Goal: Obtain resource: Download file/media

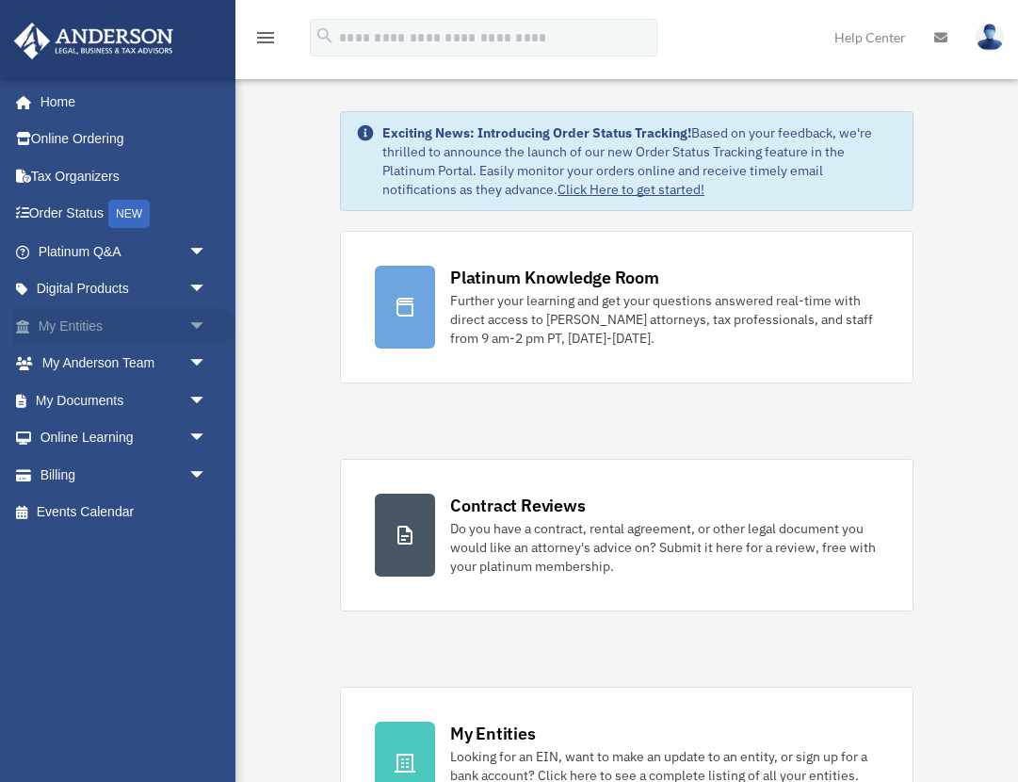
click at [197, 327] on span "arrow_drop_down" at bounding box center [207, 326] width 38 height 39
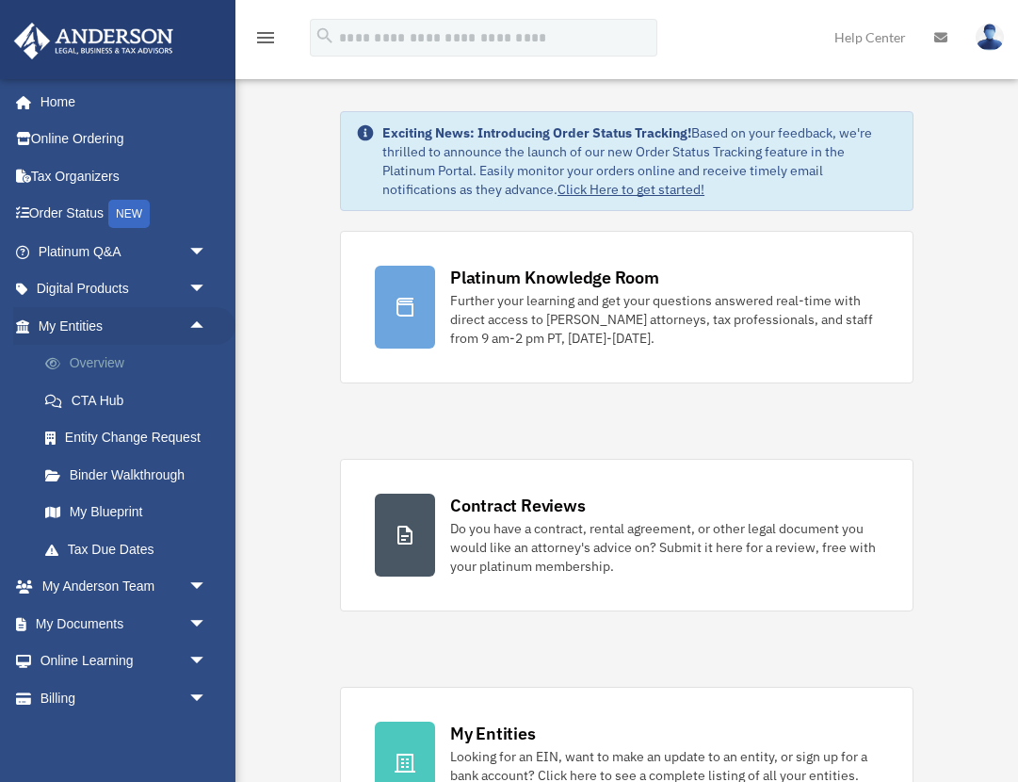
click at [99, 369] on link "Overview" at bounding box center [130, 364] width 209 height 38
click at [98, 369] on link "Overview" at bounding box center [130, 364] width 209 height 38
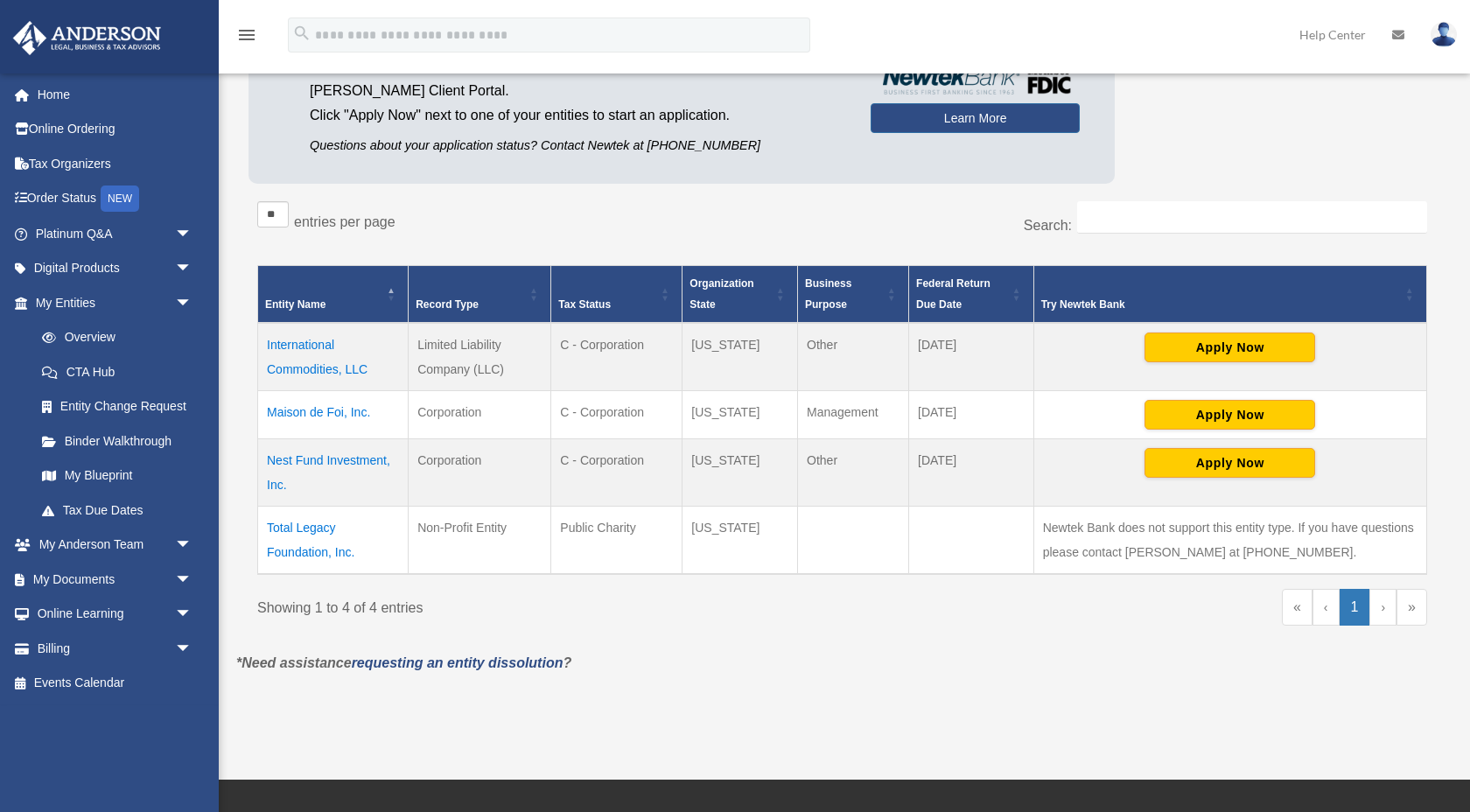
scroll to position [198, 0]
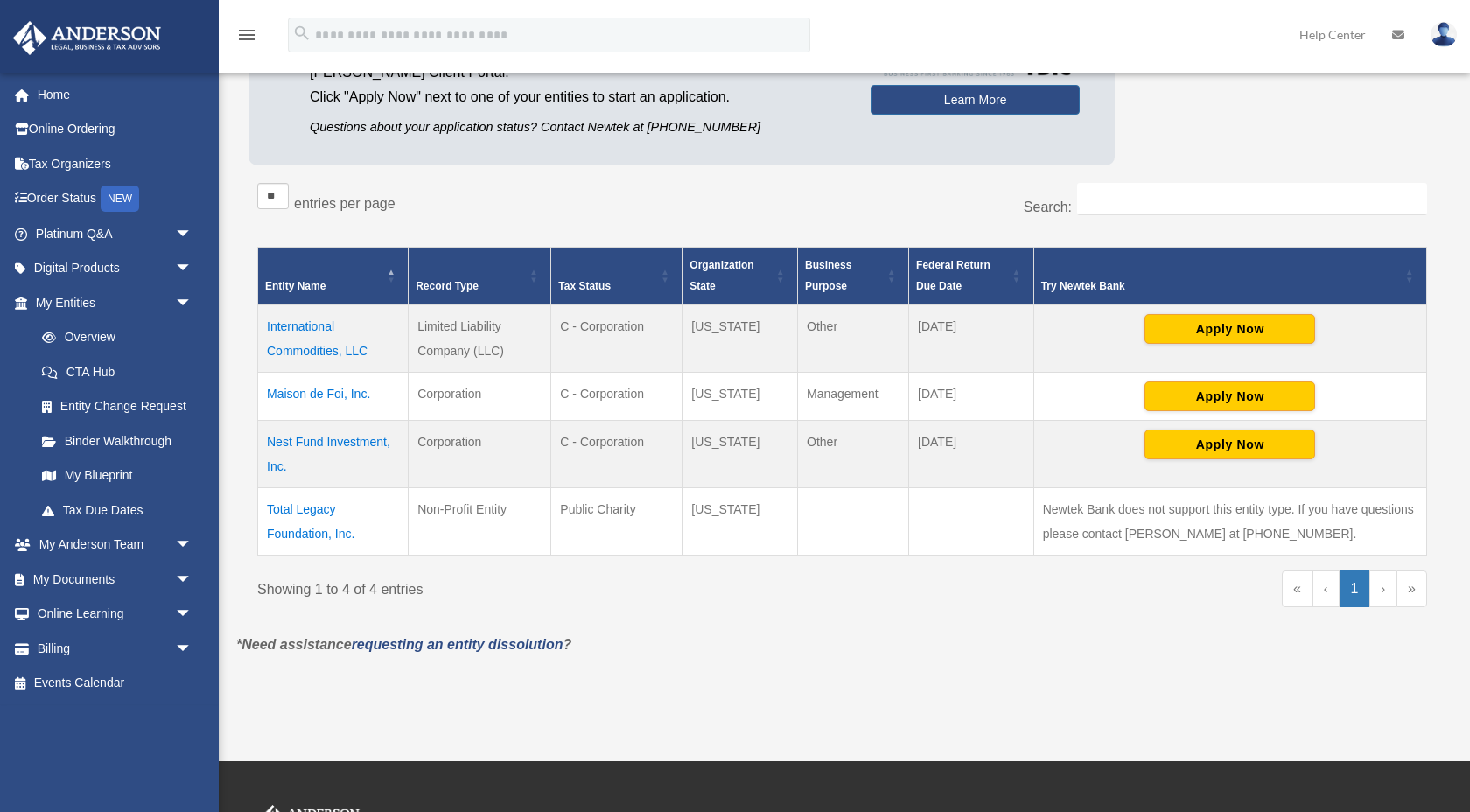
click at [299, 395] on td "Maison de Foi, Inc." at bounding box center [334, 397] width 151 height 48
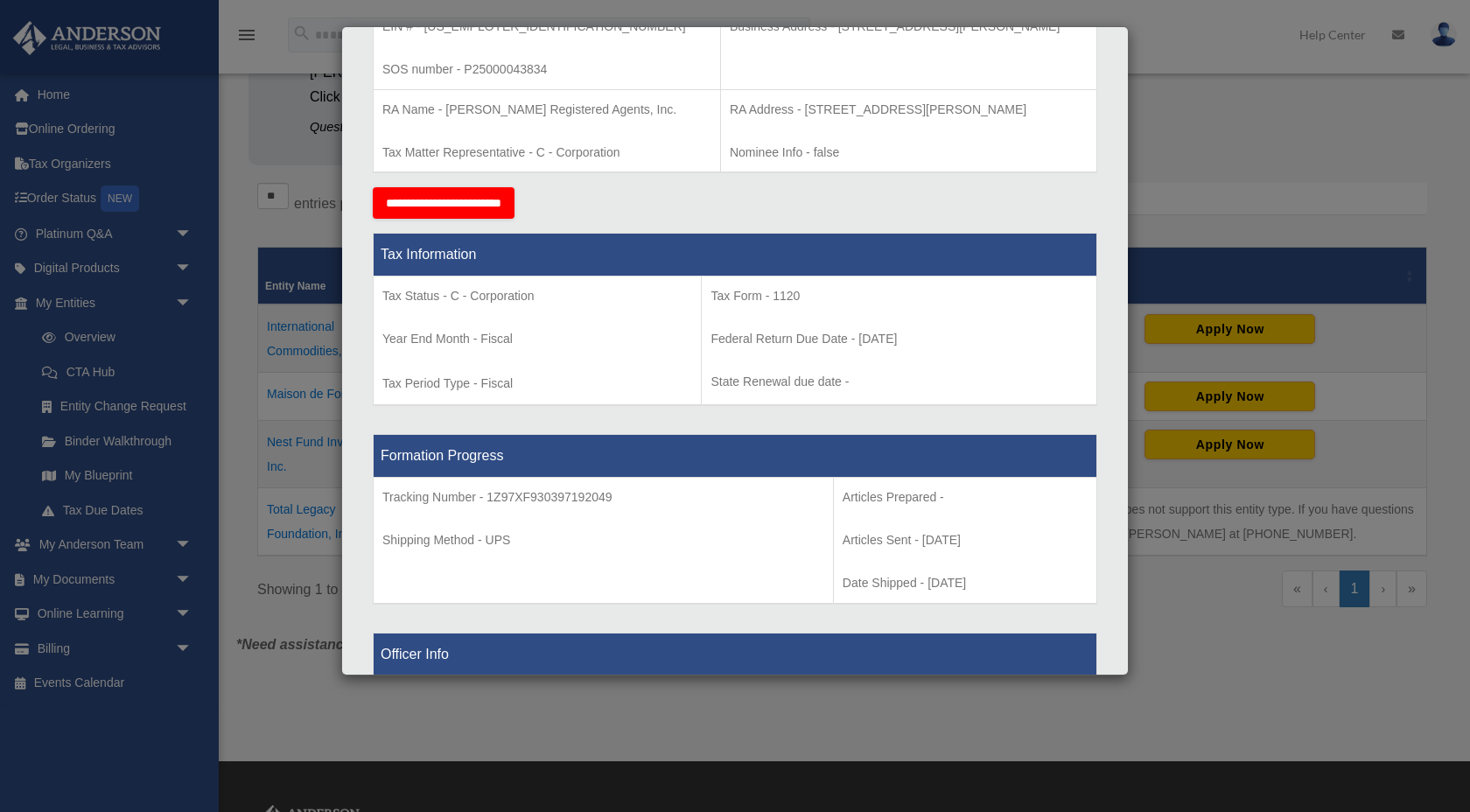
scroll to position [106, 0]
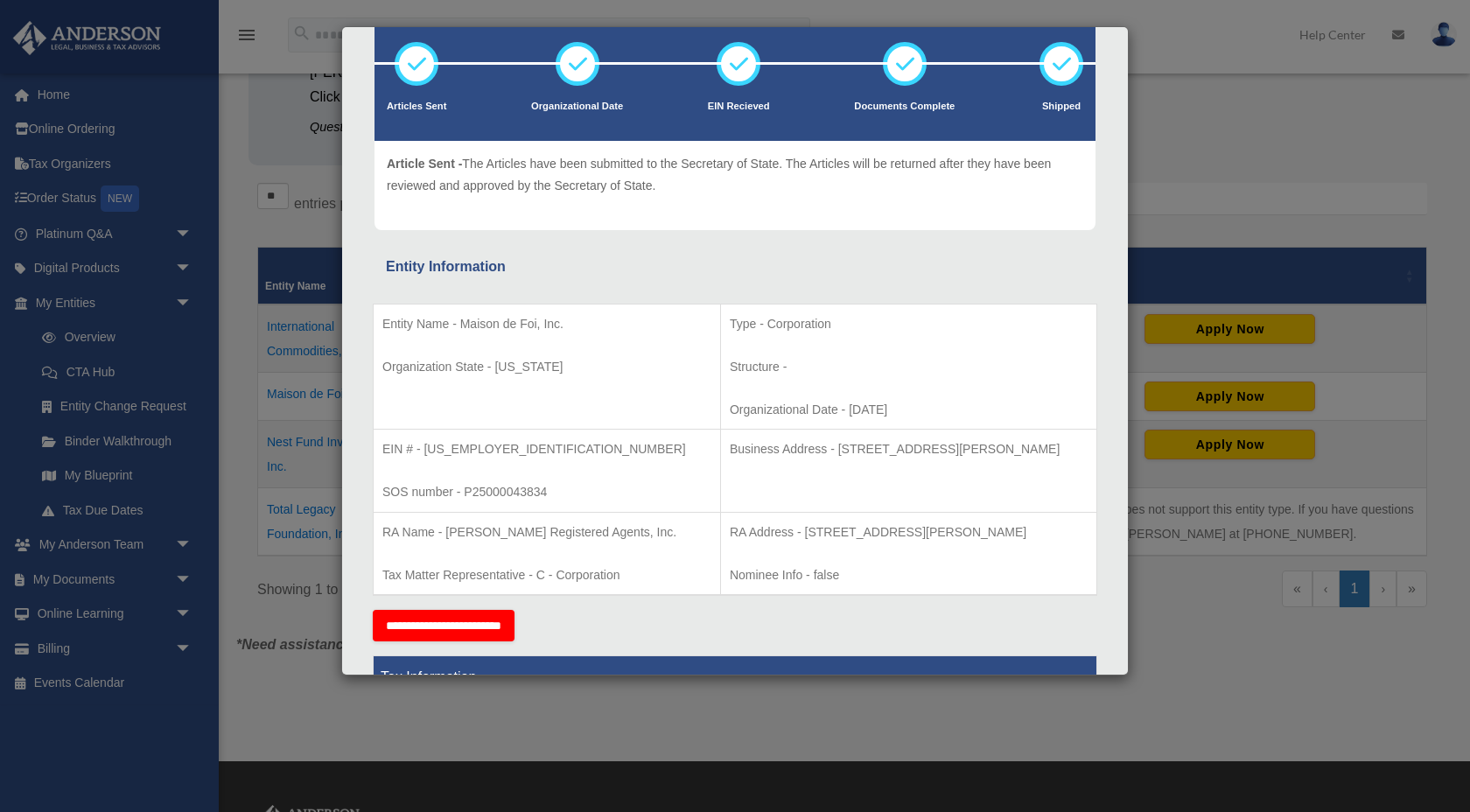
click at [298, 298] on div "Details × Articles Sent Organizational Date" at bounding box center [735, 406] width 1470 height 812
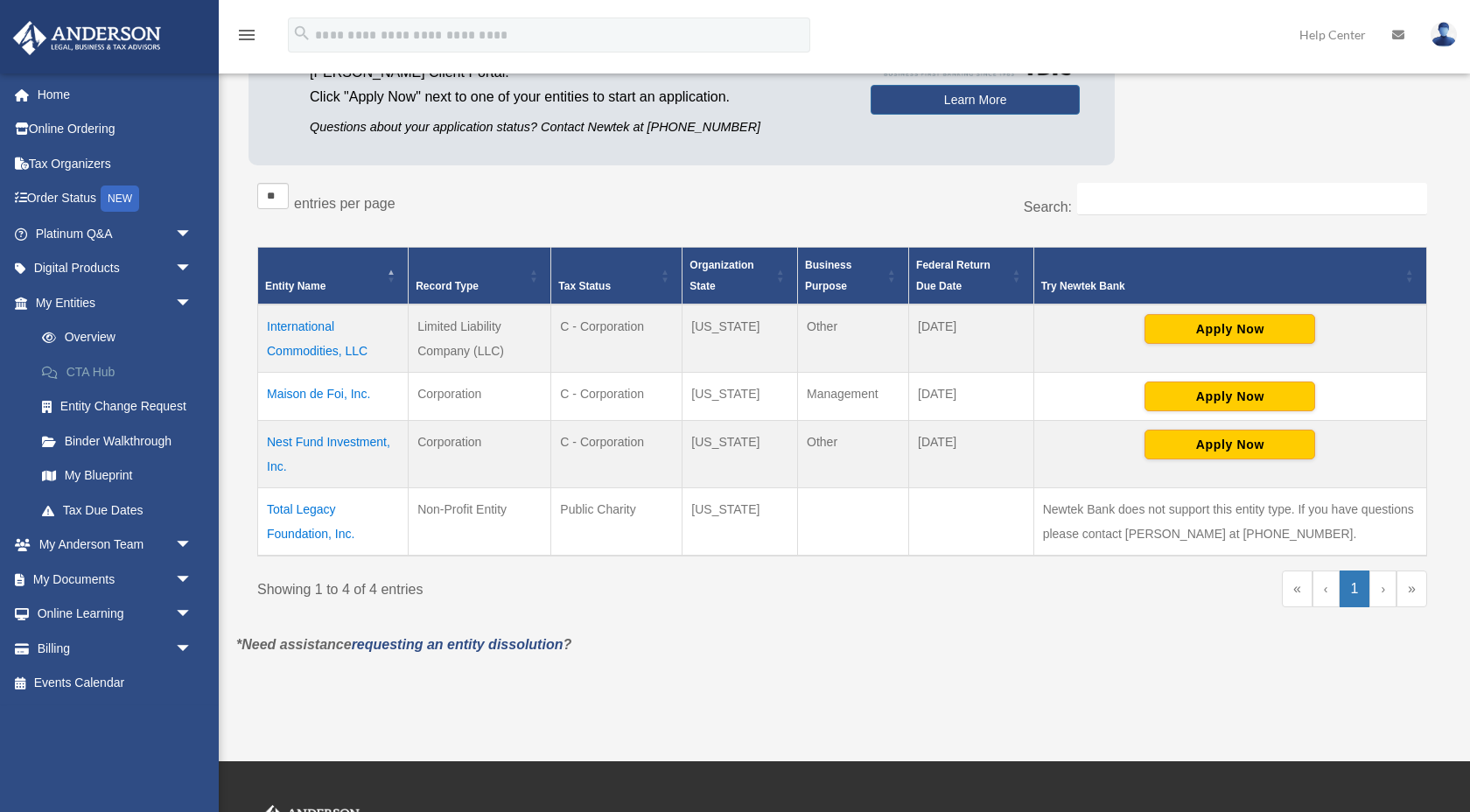
click at [113, 374] on link "CTA Hub" at bounding box center [121, 372] width 194 height 35
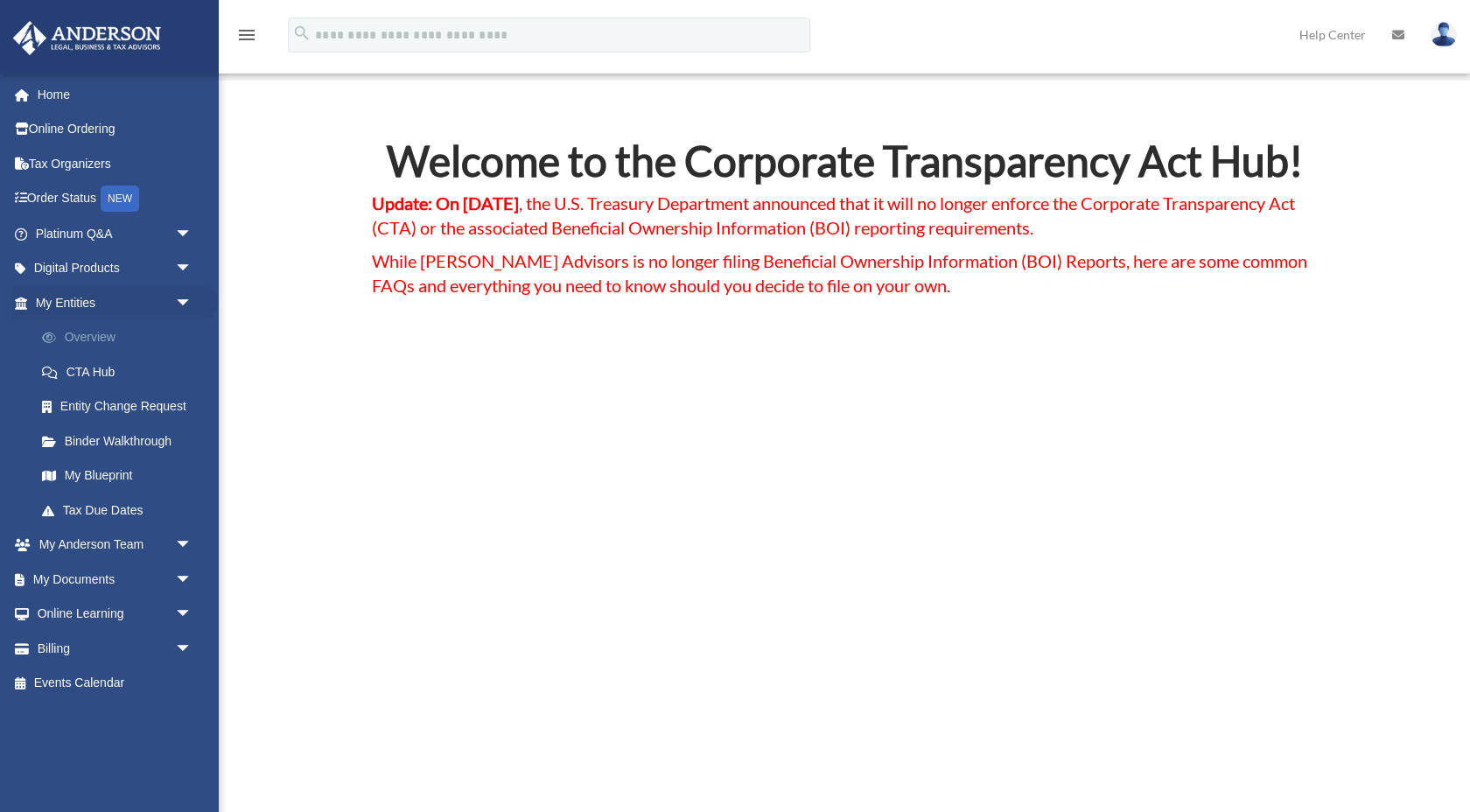
click at [93, 342] on link "Overview" at bounding box center [121, 338] width 194 height 35
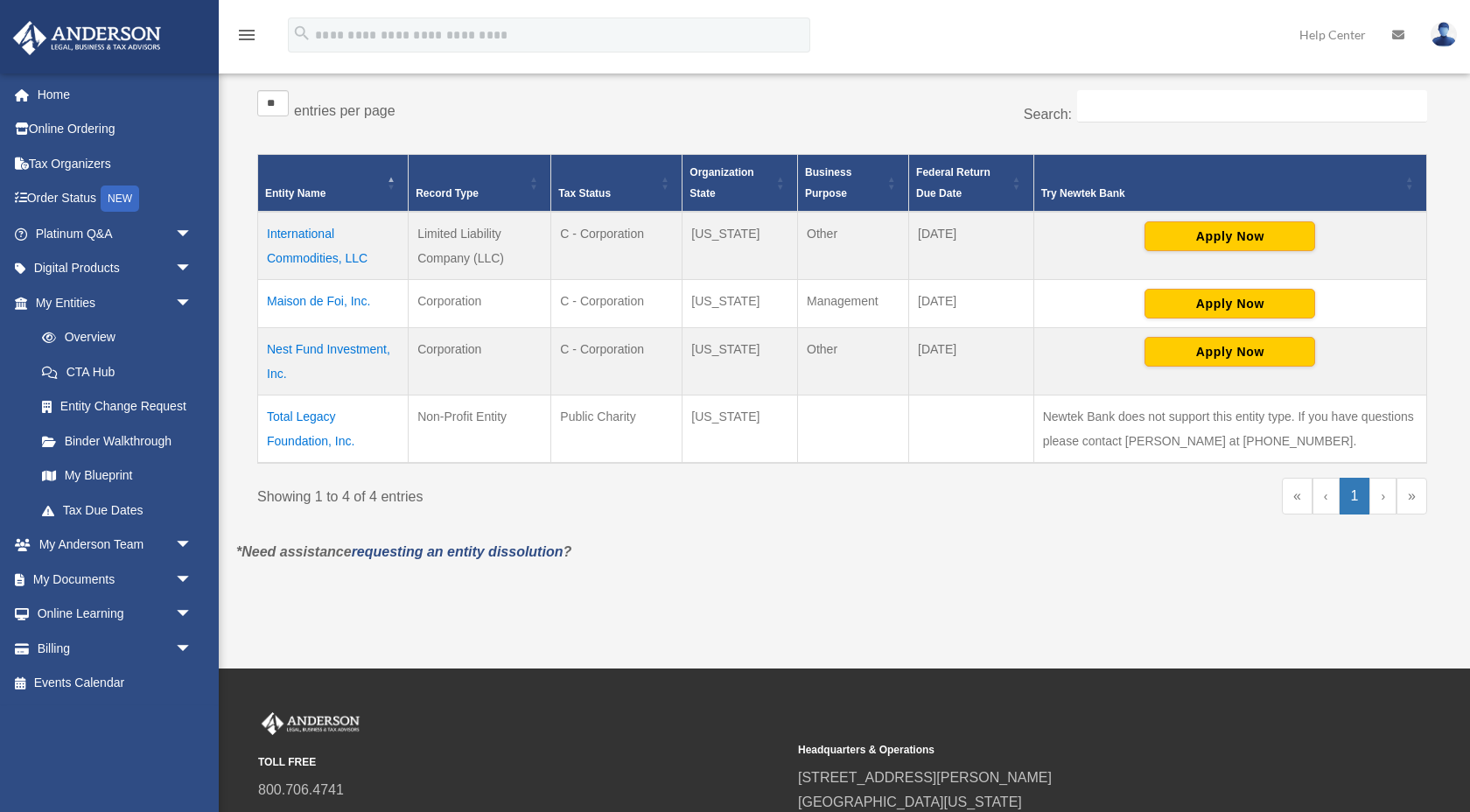
scroll to position [360, 0]
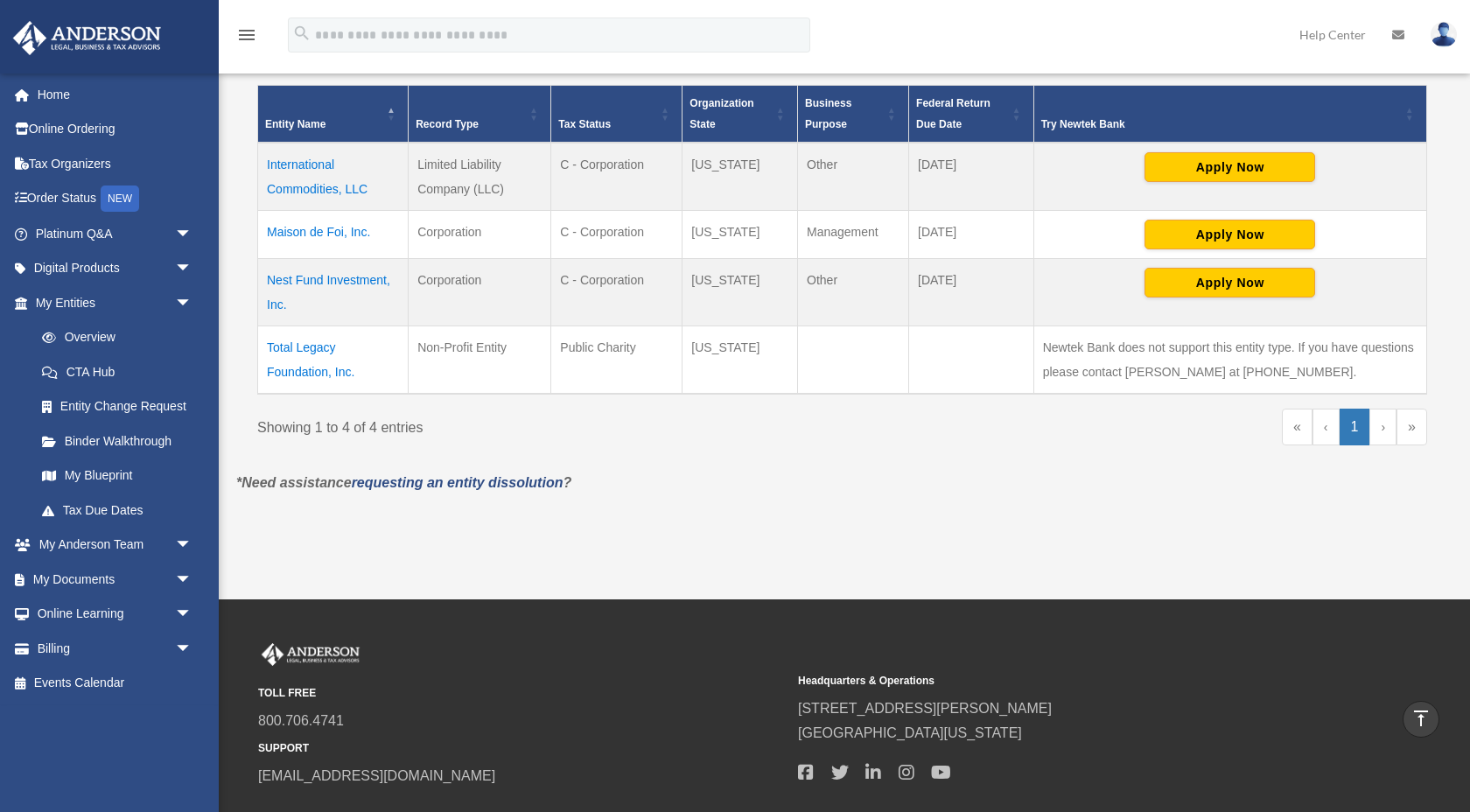
click at [299, 229] on td "Maison de Foi, Inc." at bounding box center [334, 235] width 151 height 48
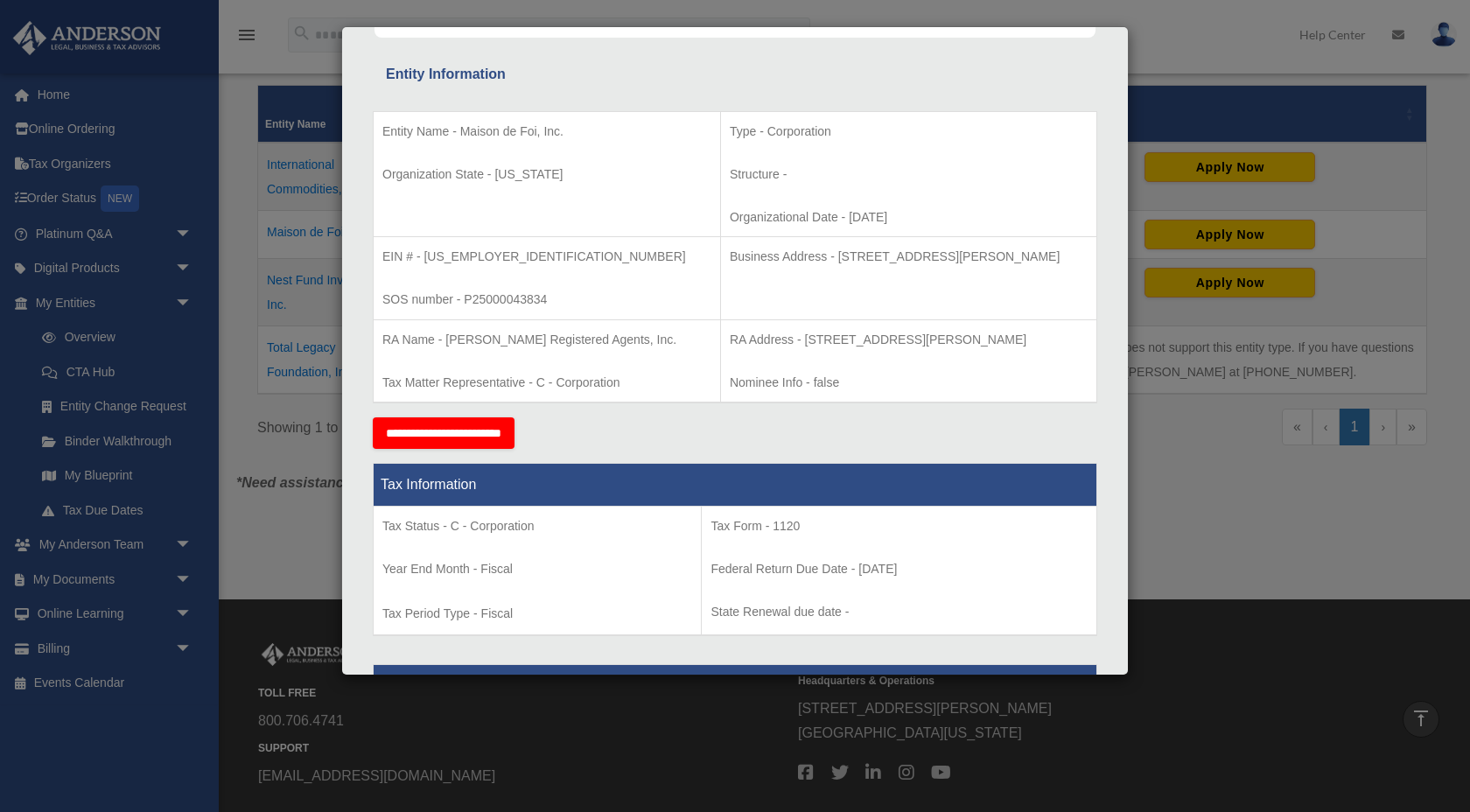
scroll to position [0, 0]
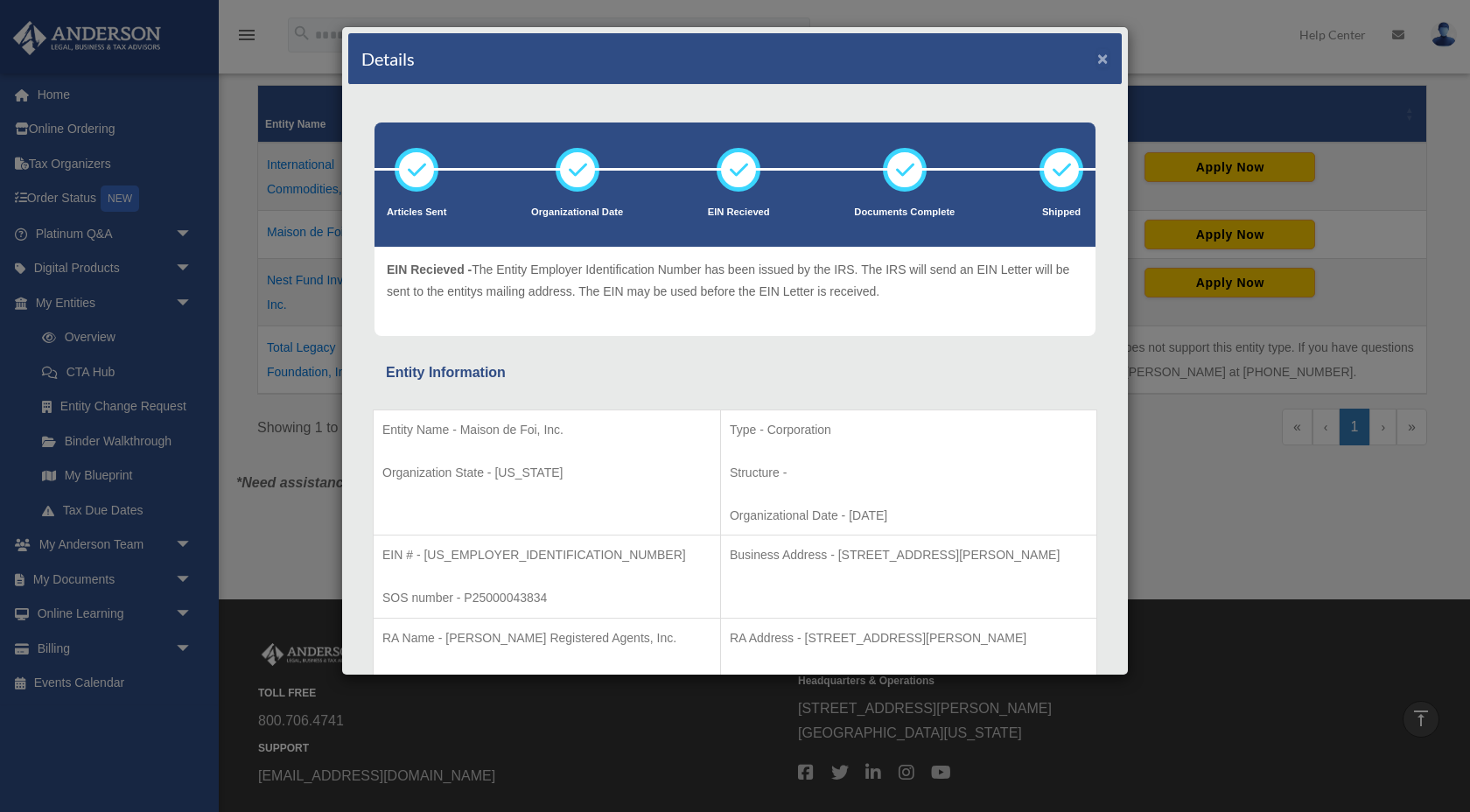
click at [1103, 56] on button "×" at bounding box center [1103, 59] width 11 height 19
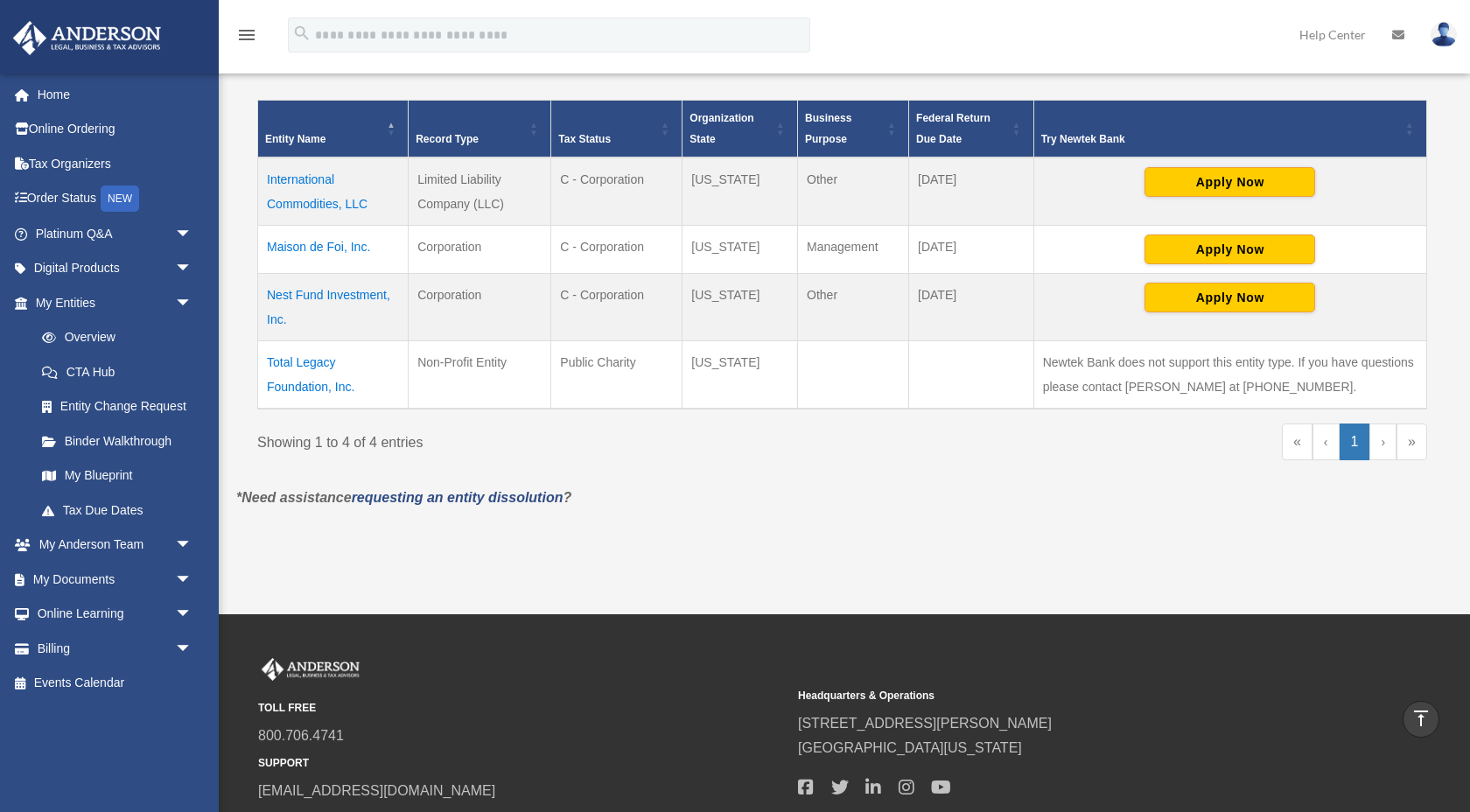
scroll to position [339, 0]
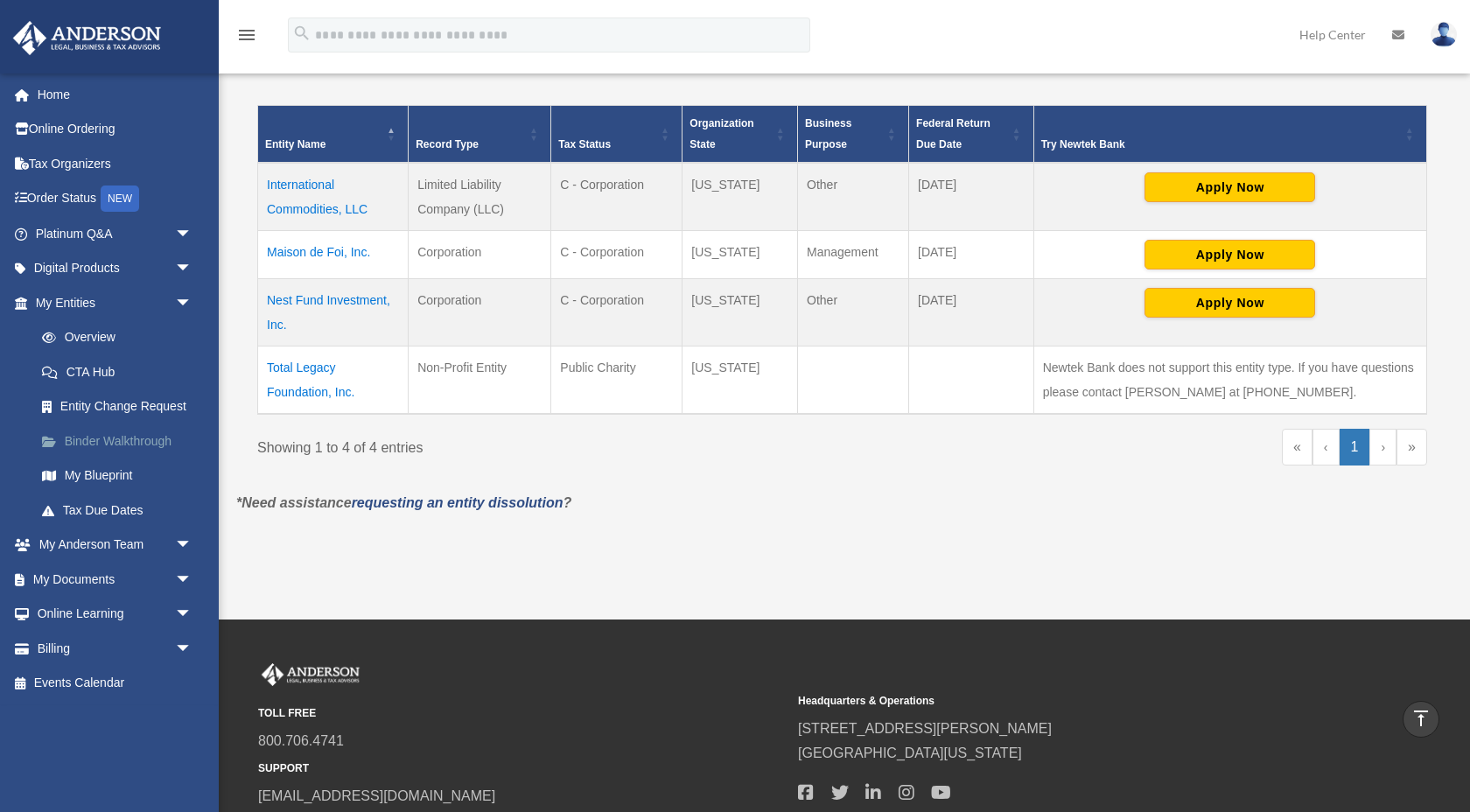
click at [106, 438] on link "Binder Walkthrough" at bounding box center [121, 441] width 194 height 35
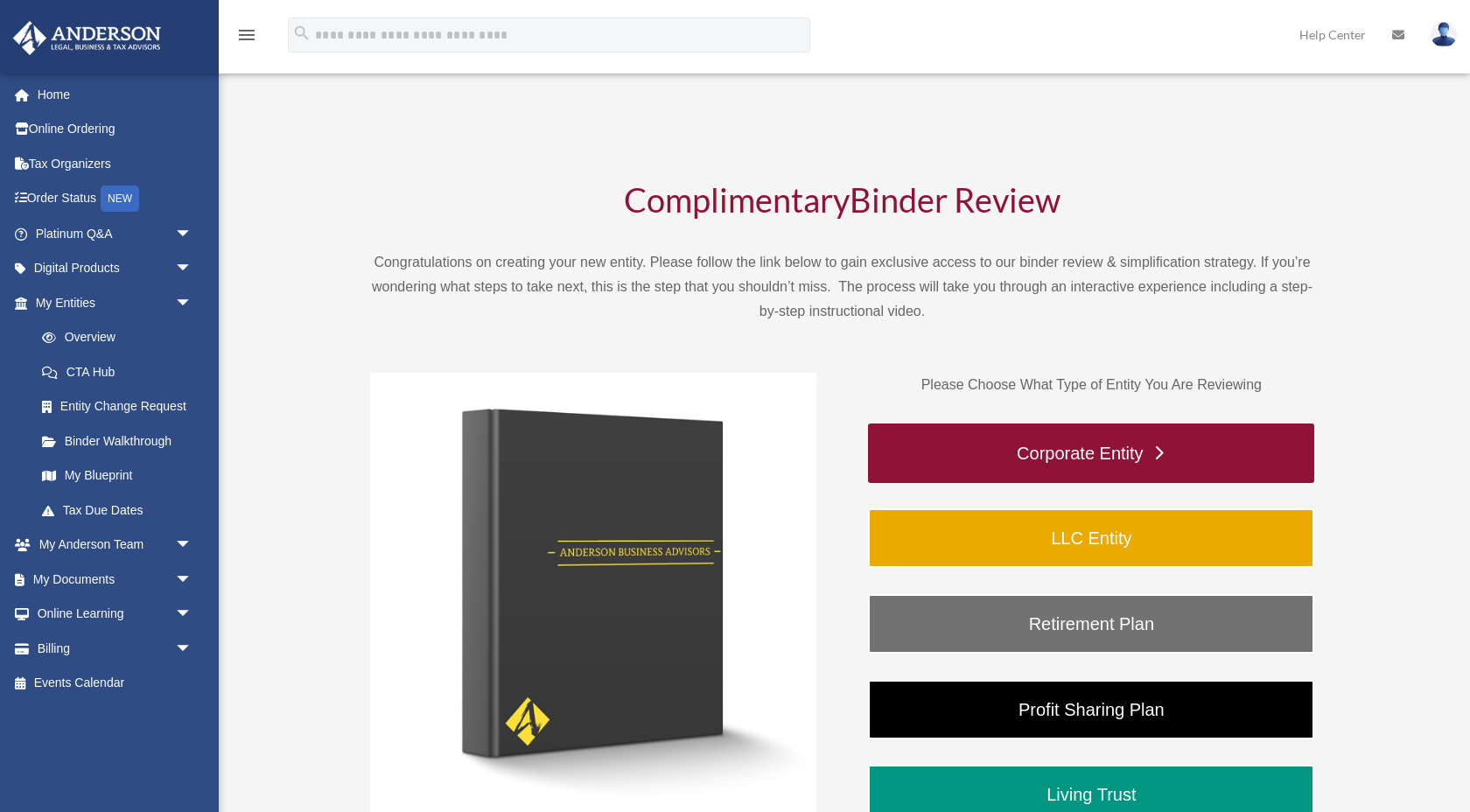
click at [975, 454] on link "Corporate Entity" at bounding box center [1091, 453] width 446 height 59
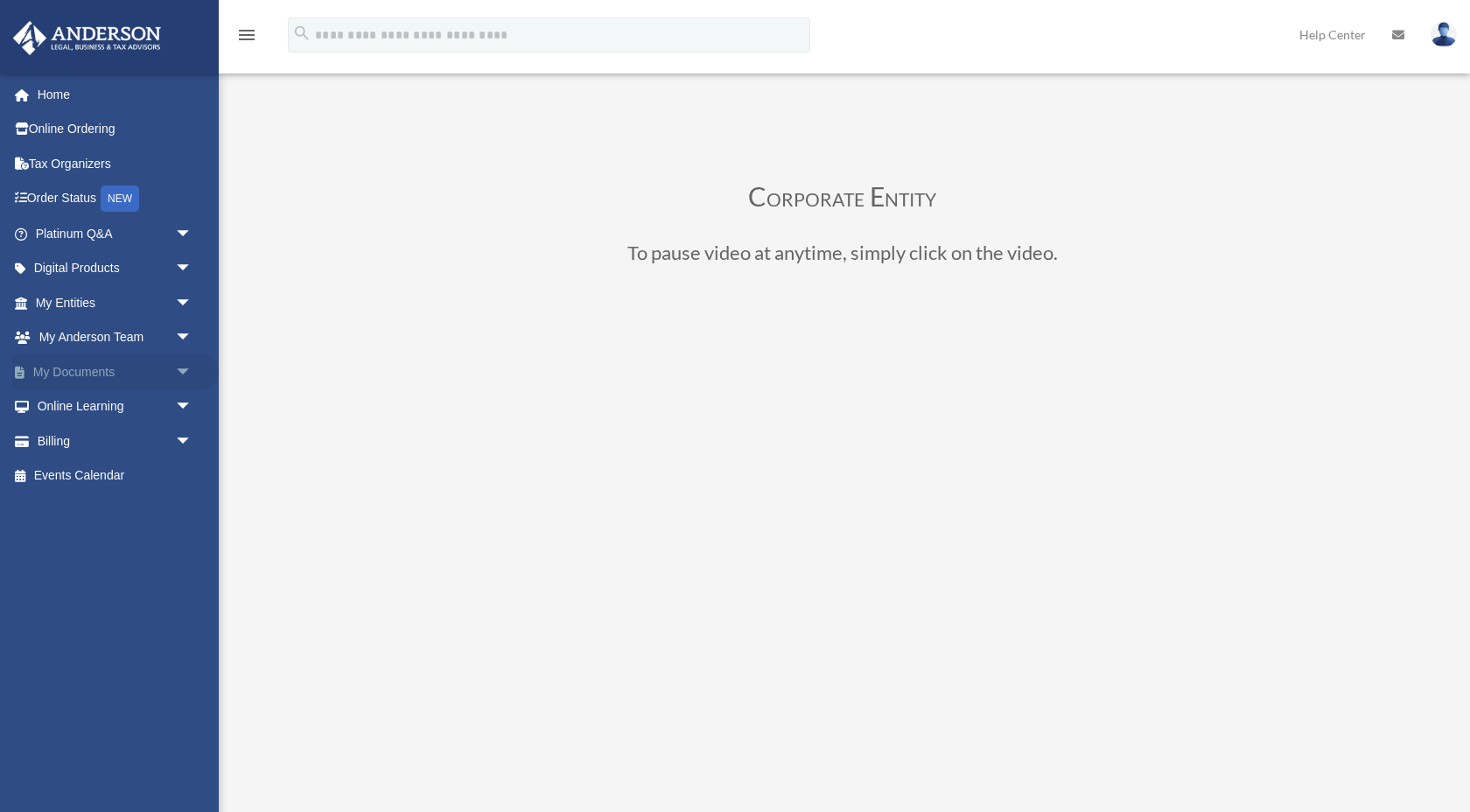
click at [184, 370] on span "arrow_drop_down" at bounding box center [192, 372] width 35 height 36
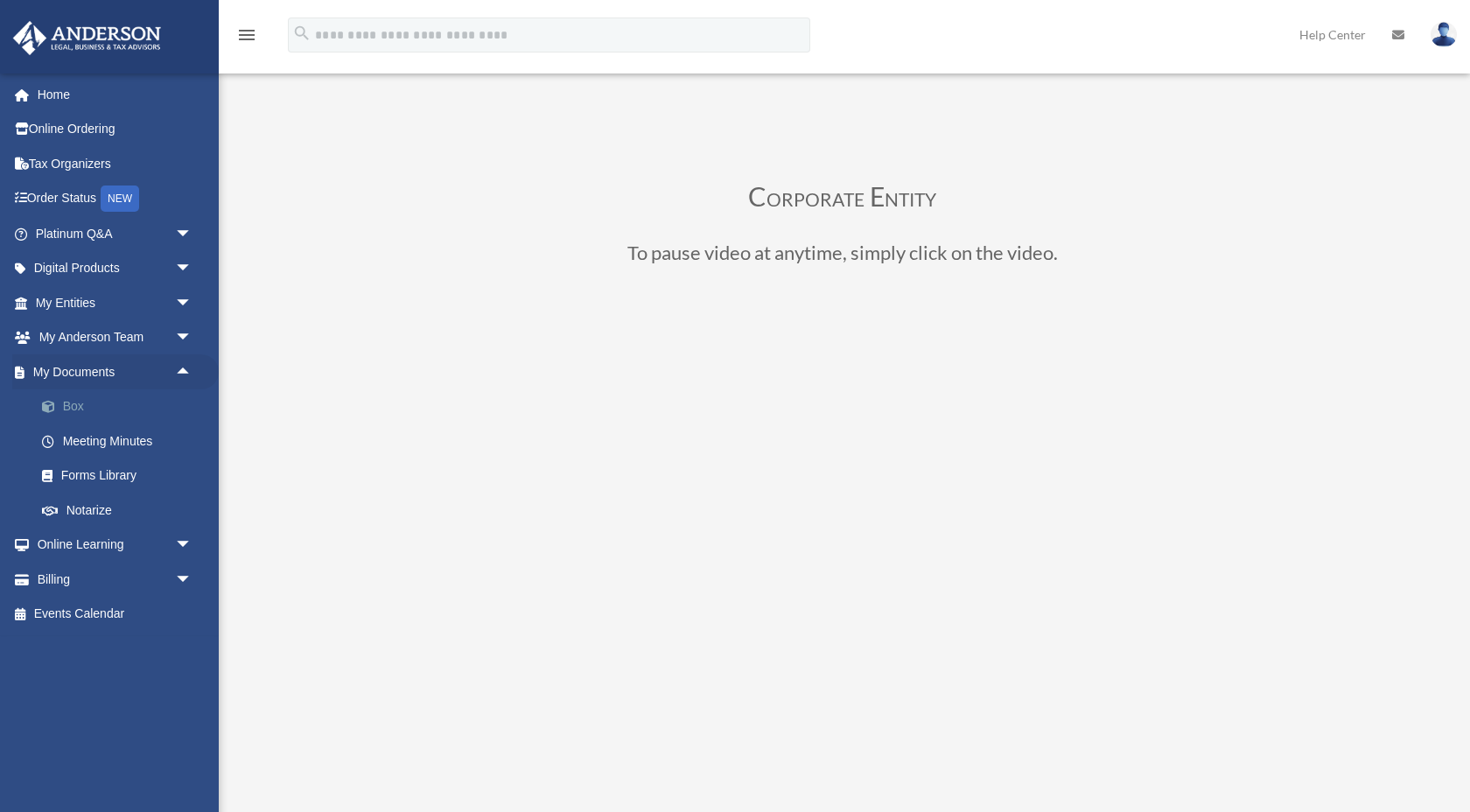
click at [109, 410] on link "Box" at bounding box center [121, 407] width 194 height 35
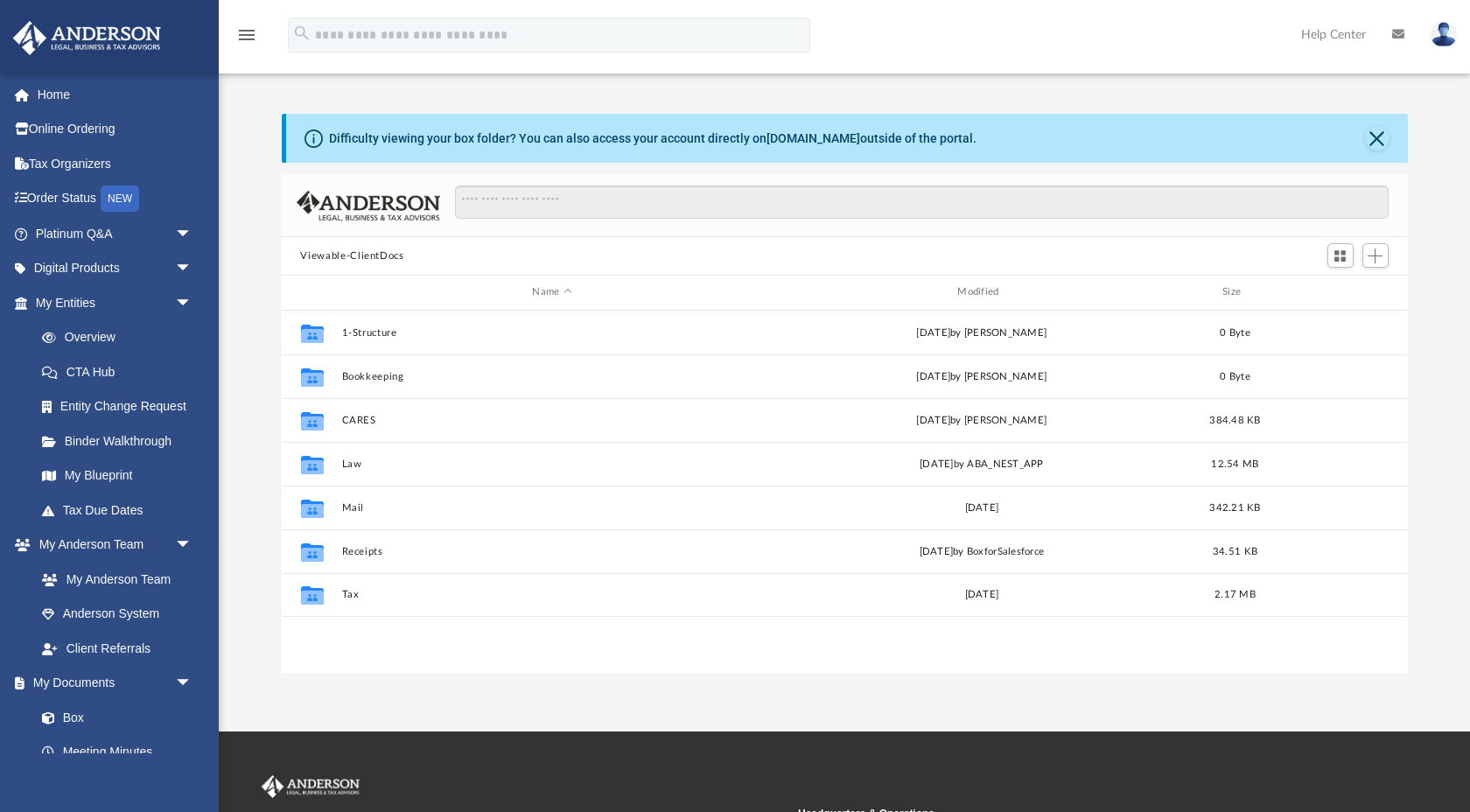
scroll to position [397, 1126]
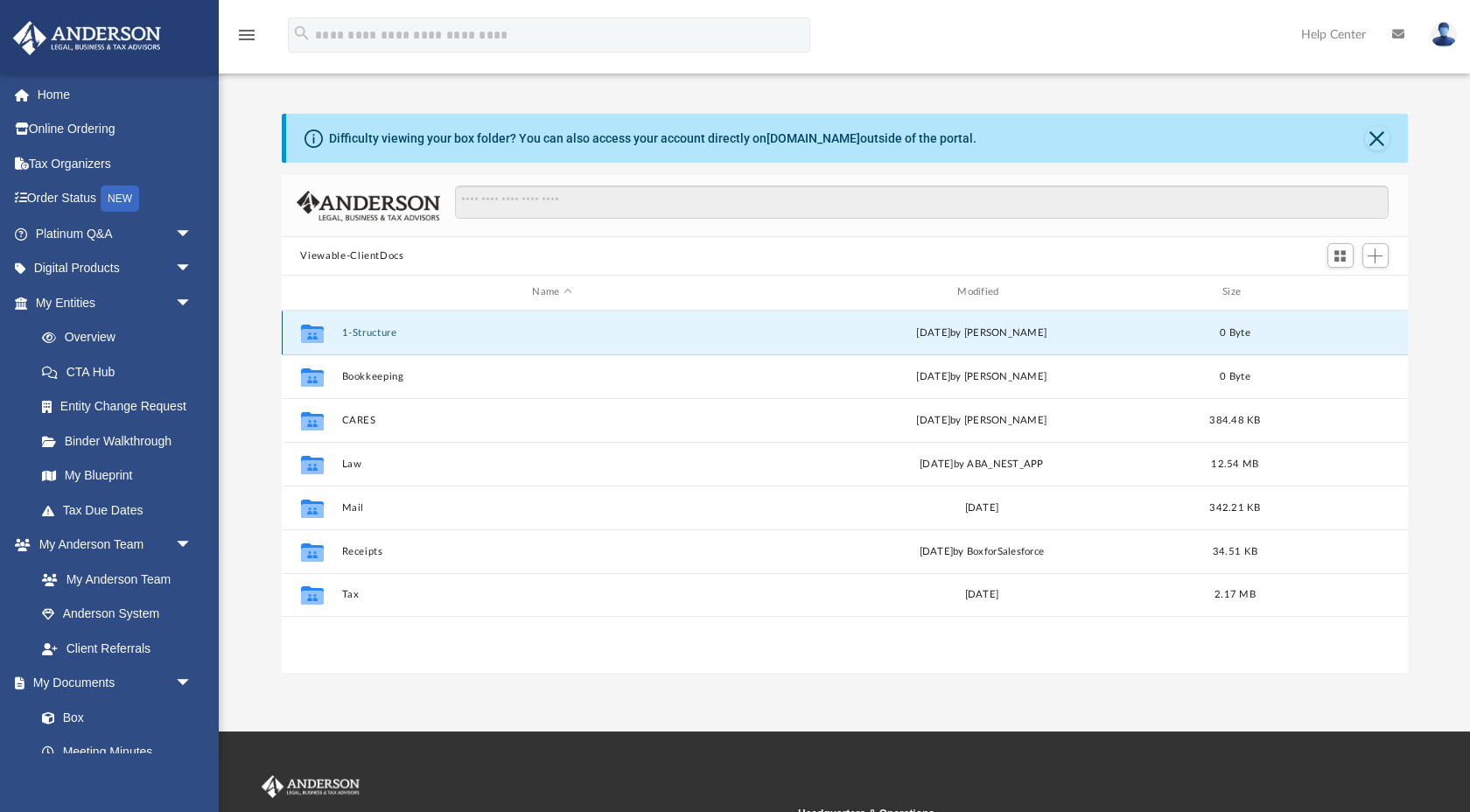
click at [377, 334] on button "1-Structure" at bounding box center [552, 333] width 422 height 11
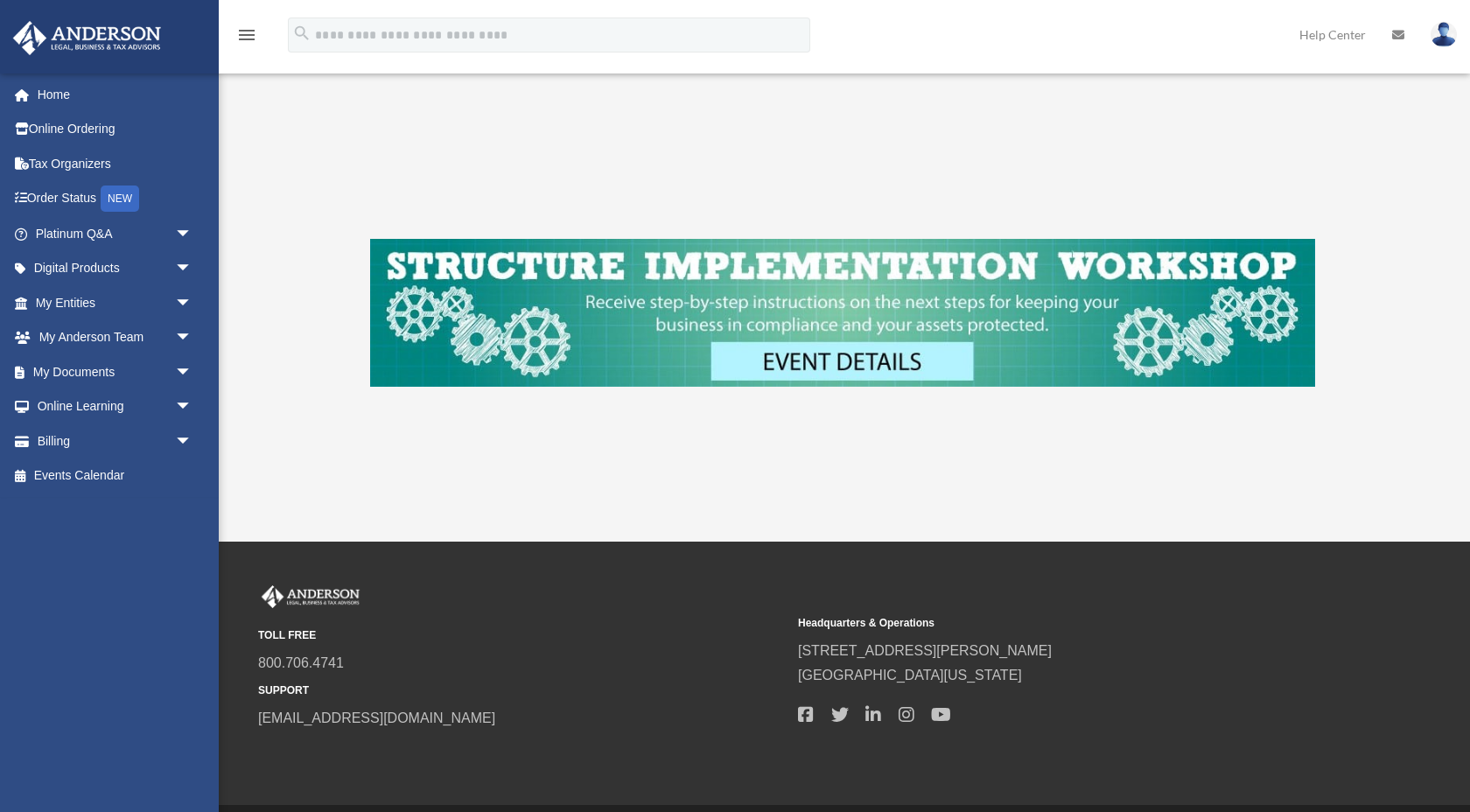
scroll to position [674, 0]
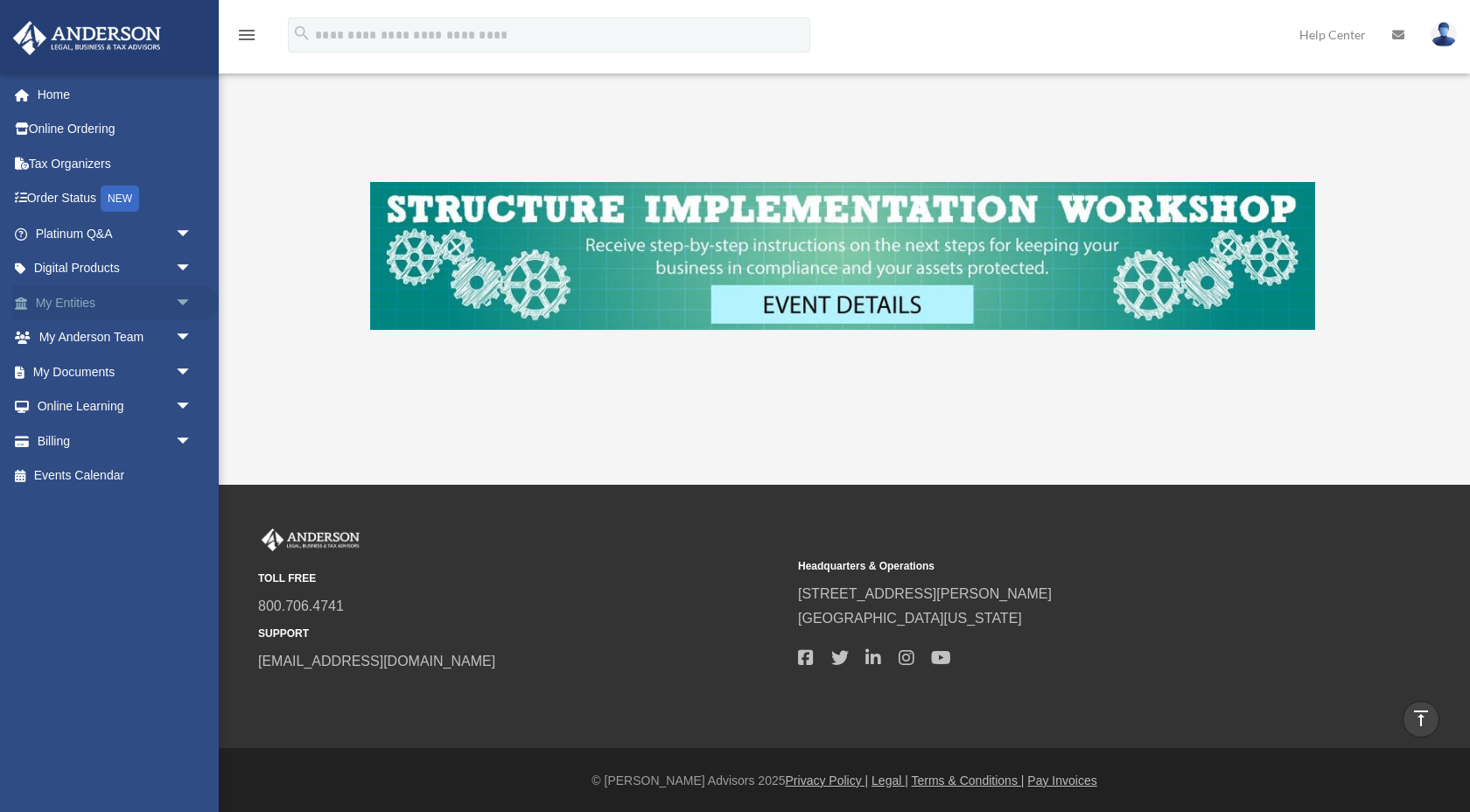
click at [186, 298] on span "arrow_drop_down" at bounding box center [192, 303] width 35 height 36
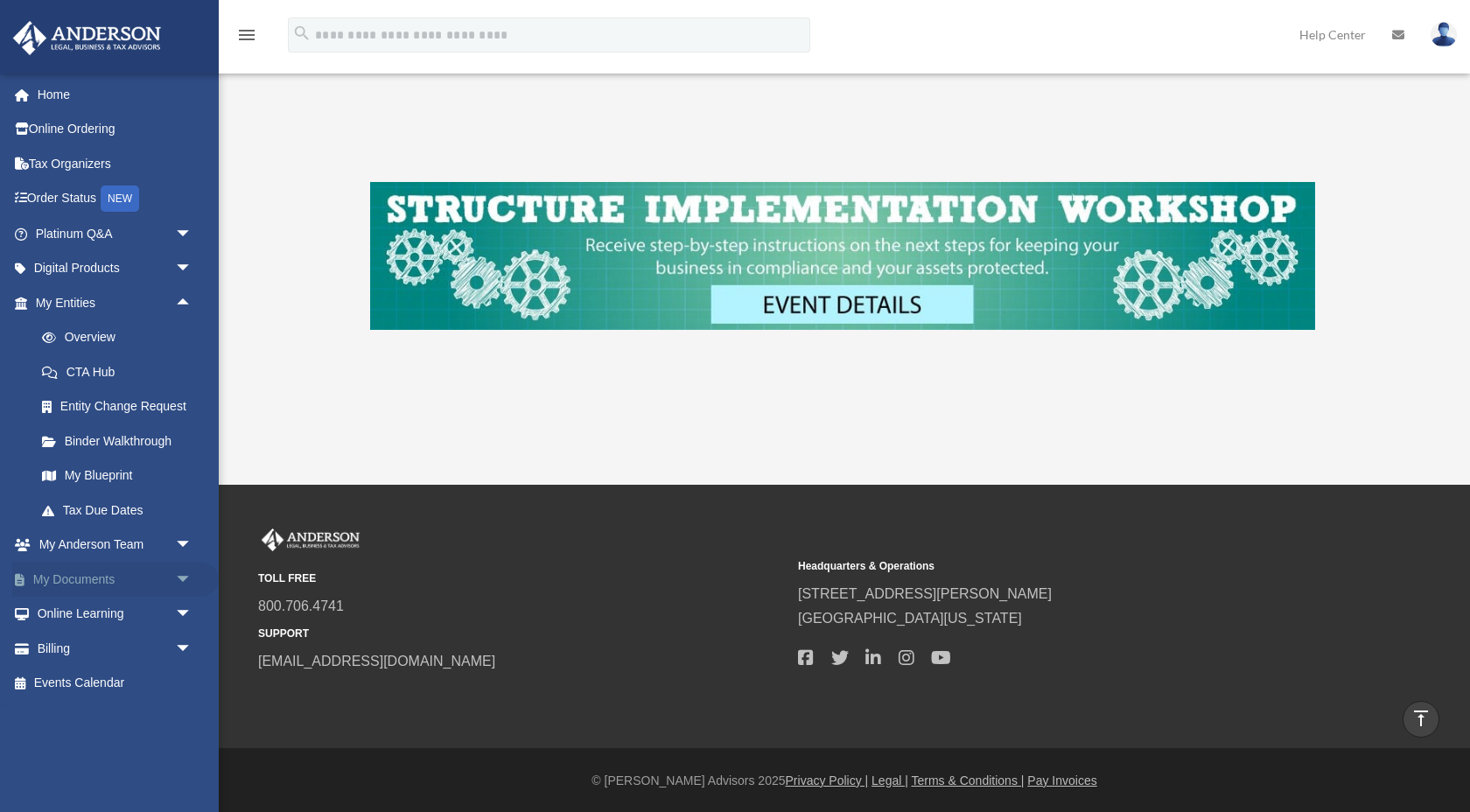
click at [184, 568] on span "arrow_drop_down" at bounding box center [192, 580] width 35 height 36
click at [151, 621] on link "Box" at bounding box center [121, 614] width 194 height 35
click at [63, 622] on link "Box" at bounding box center [121, 614] width 194 height 35
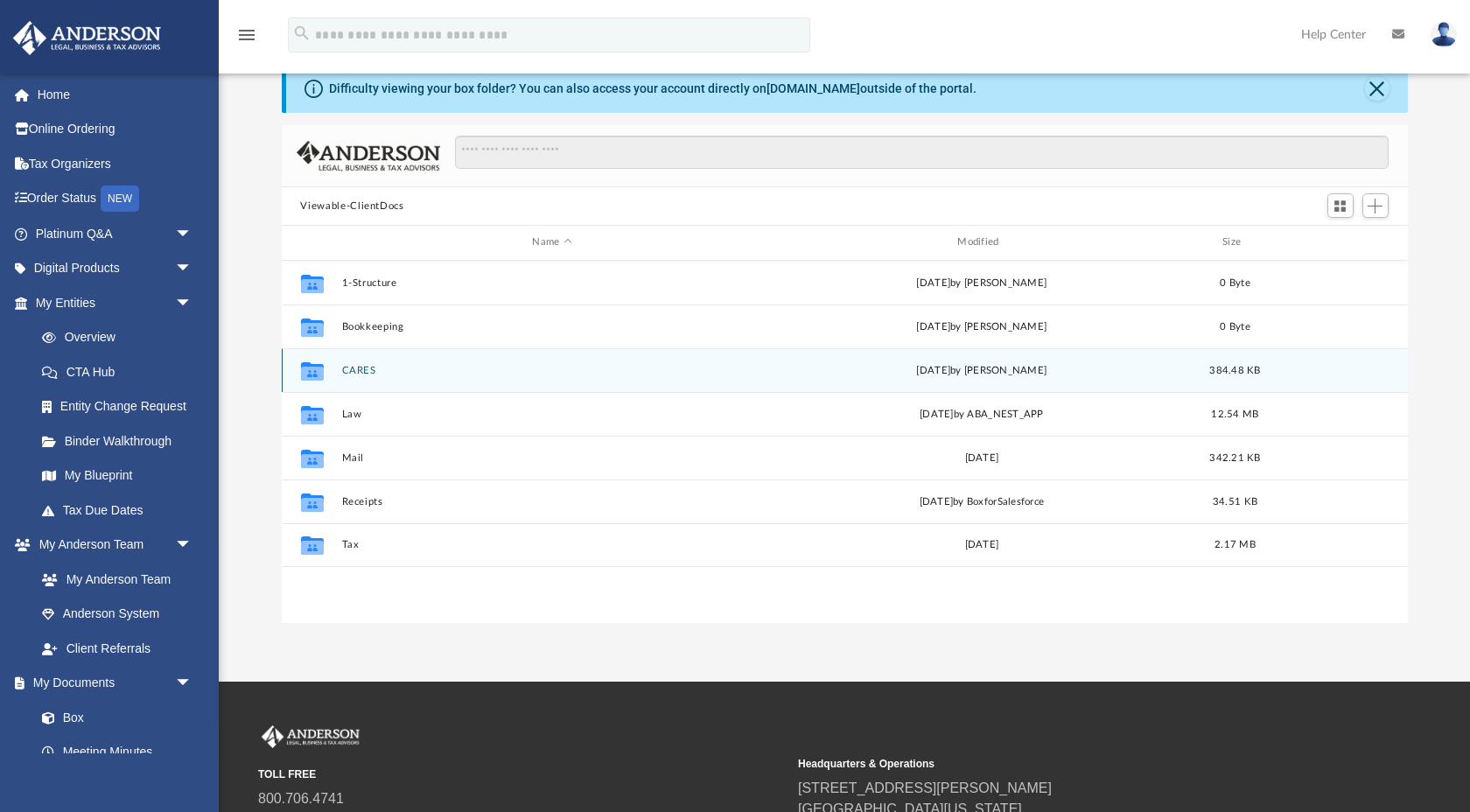
scroll to position [52, 0]
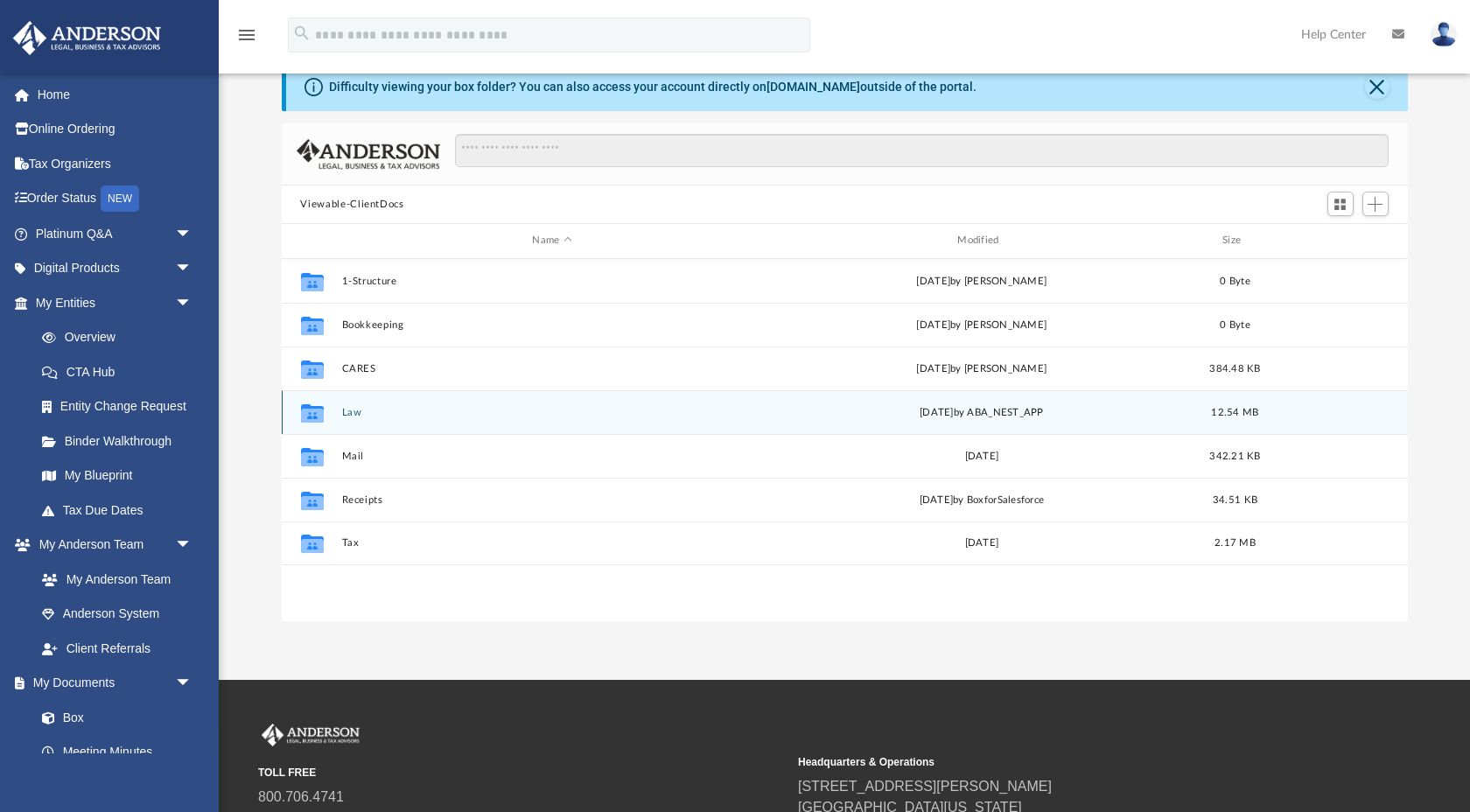
click at [425, 419] on div "Collaborated Folder Law Mon Aug 11 2025 by ABA_NEST_APP 12.54 MB" at bounding box center [845, 412] width 1126 height 44
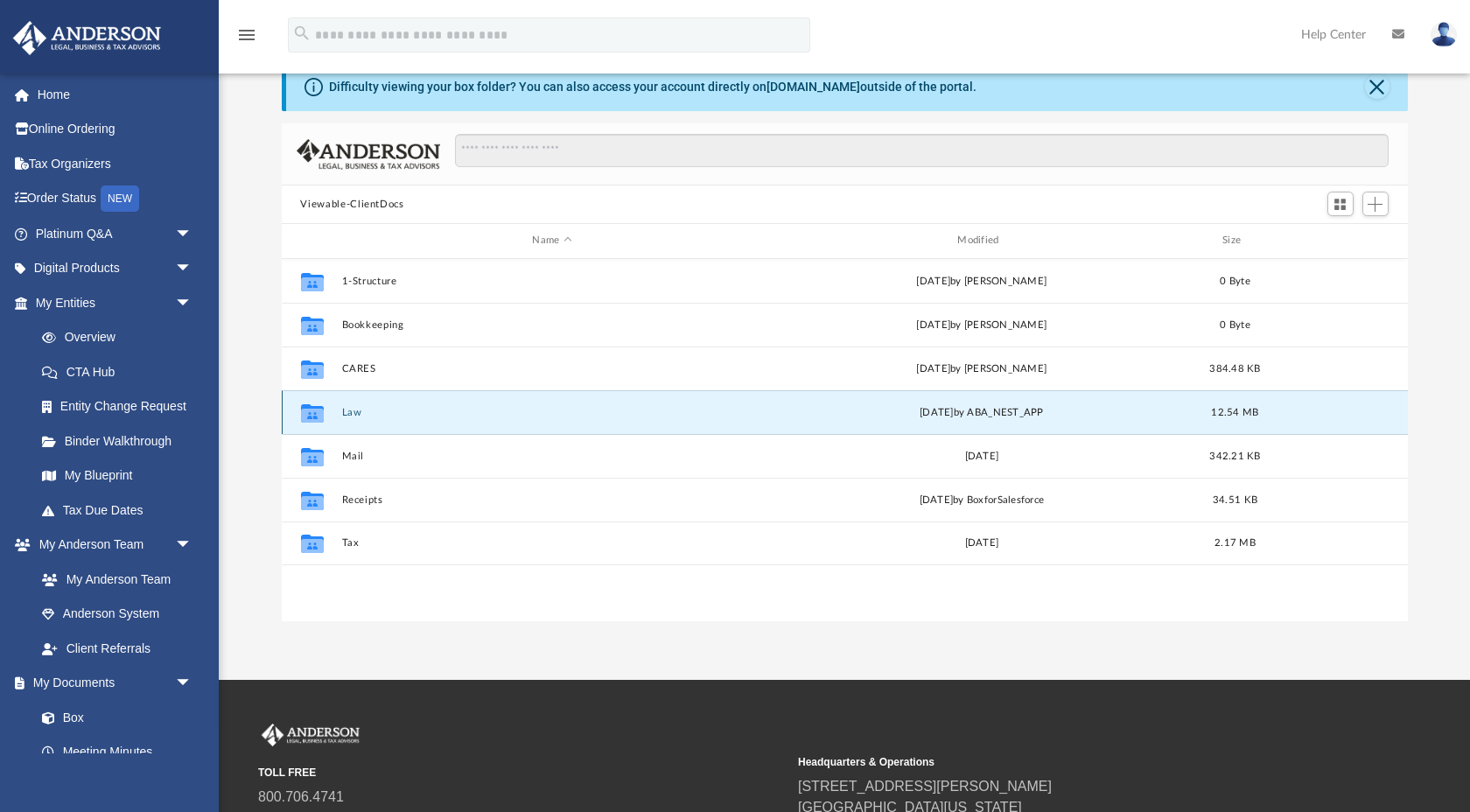
click at [340, 413] on div "Collaborated Folder Law Mon Aug 11 2025 by ABA_NEST_APP 12.54 MB" at bounding box center [845, 412] width 1126 height 44
click at [350, 413] on button "Law" at bounding box center [552, 413] width 422 height 11
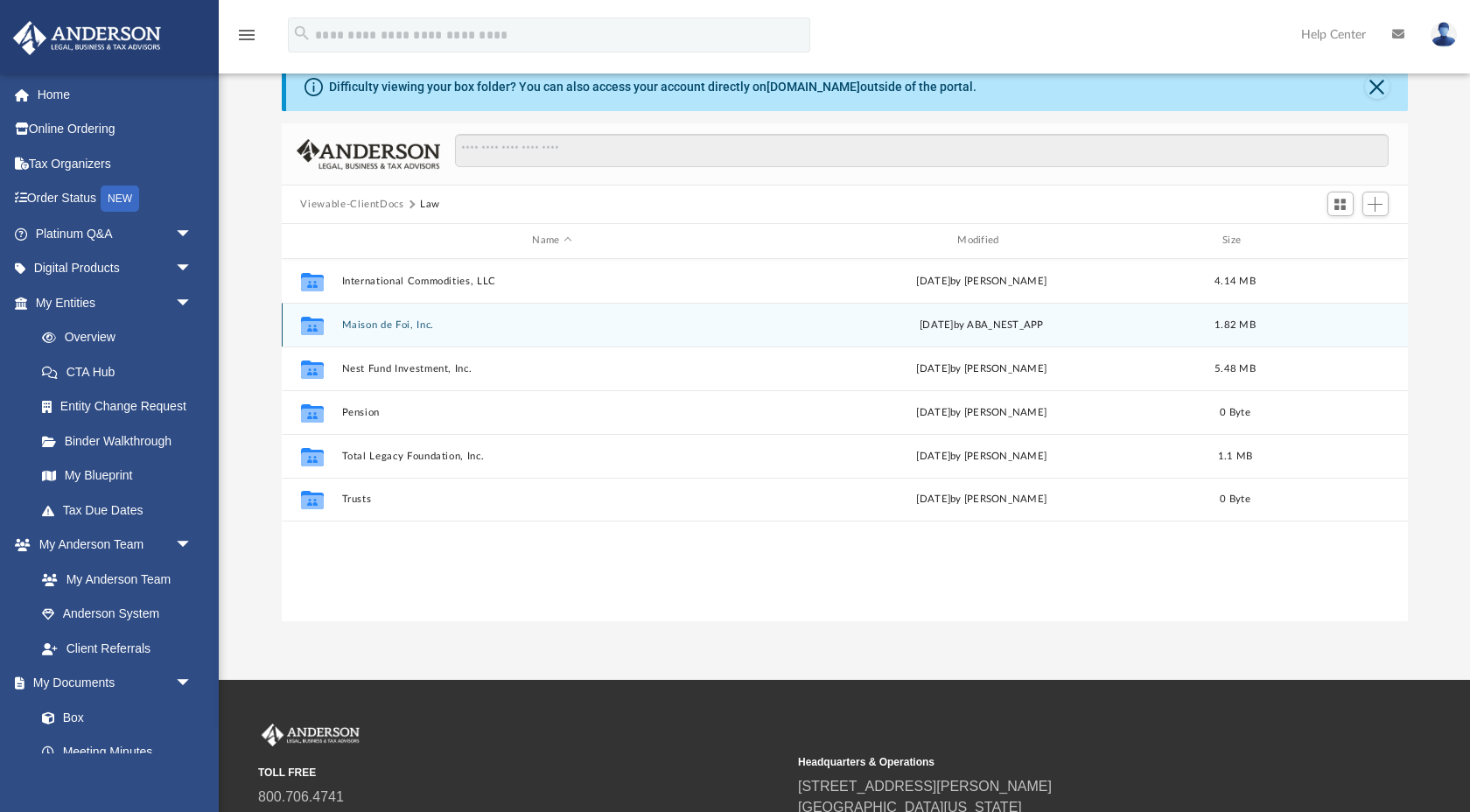
click at [375, 326] on button "Maison de Foi, Inc." at bounding box center [552, 325] width 422 height 11
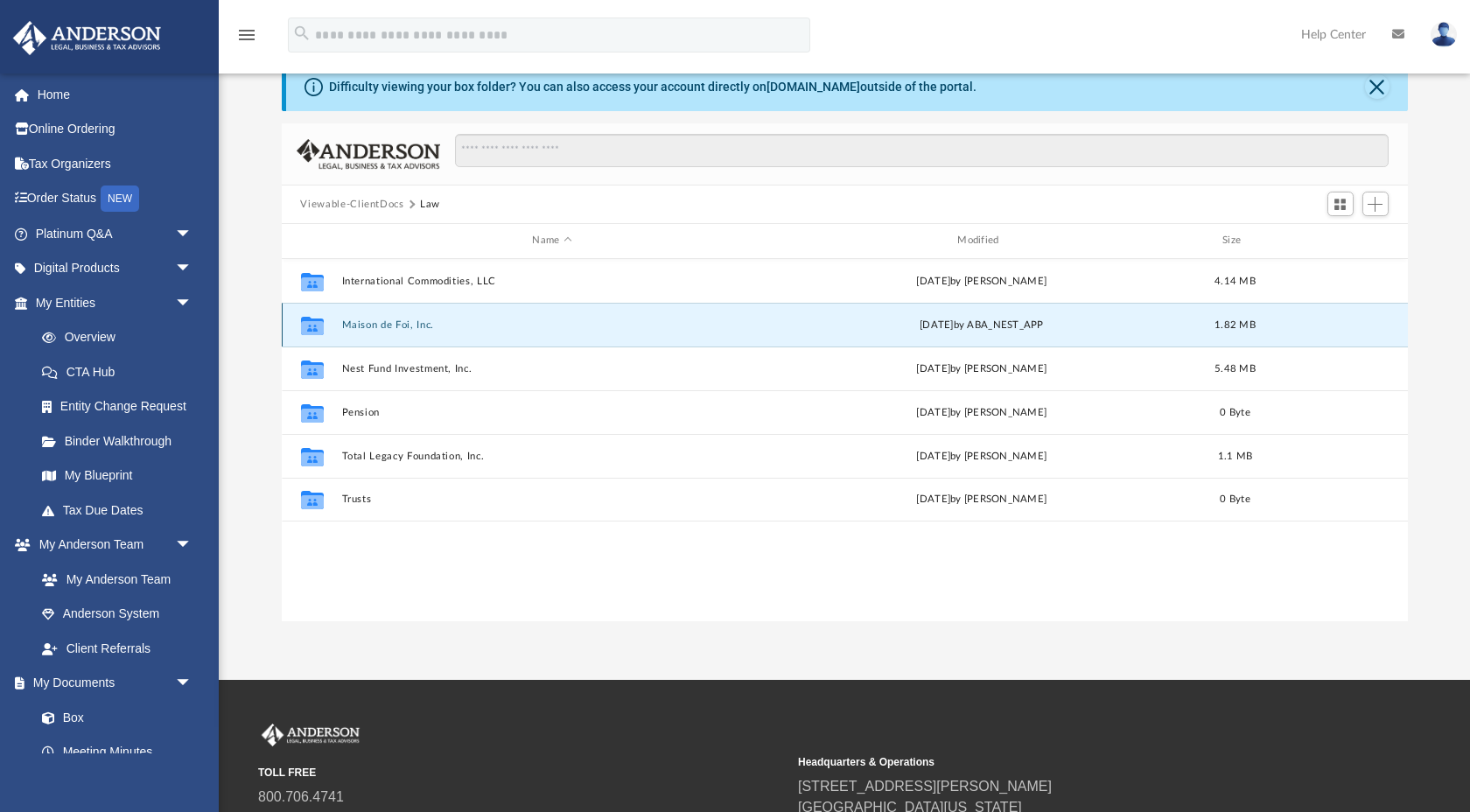
click at [375, 326] on button "Maison de Foi, Inc." at bounding box center [552, 325] width 422 height 11
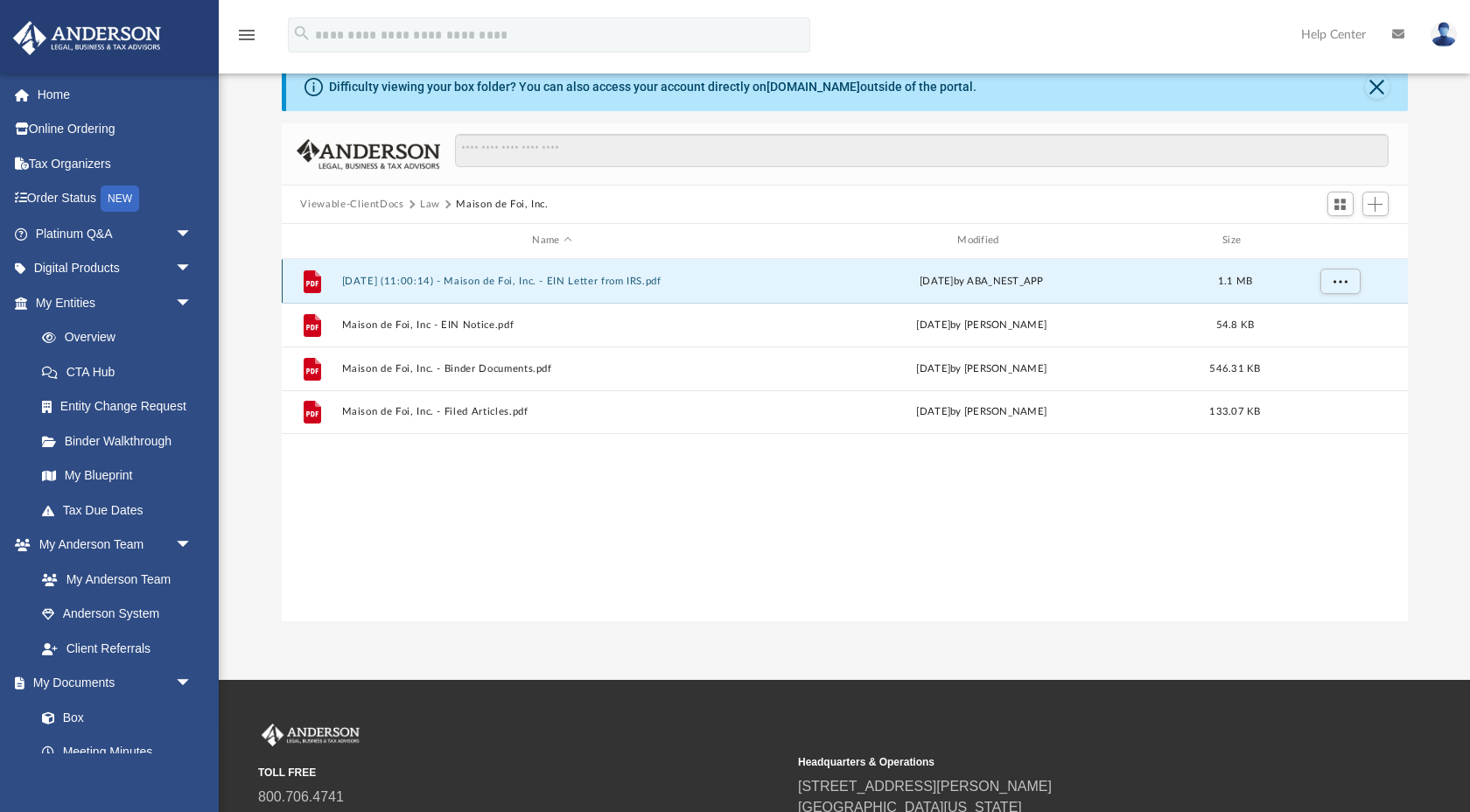
click at [407, 284] on button "2025.08.11 (11:00:14) - Maison de Foi, Inc. - EIN Letter from IRS.pdf" at bounding box center [552, 282] width 422 height 11
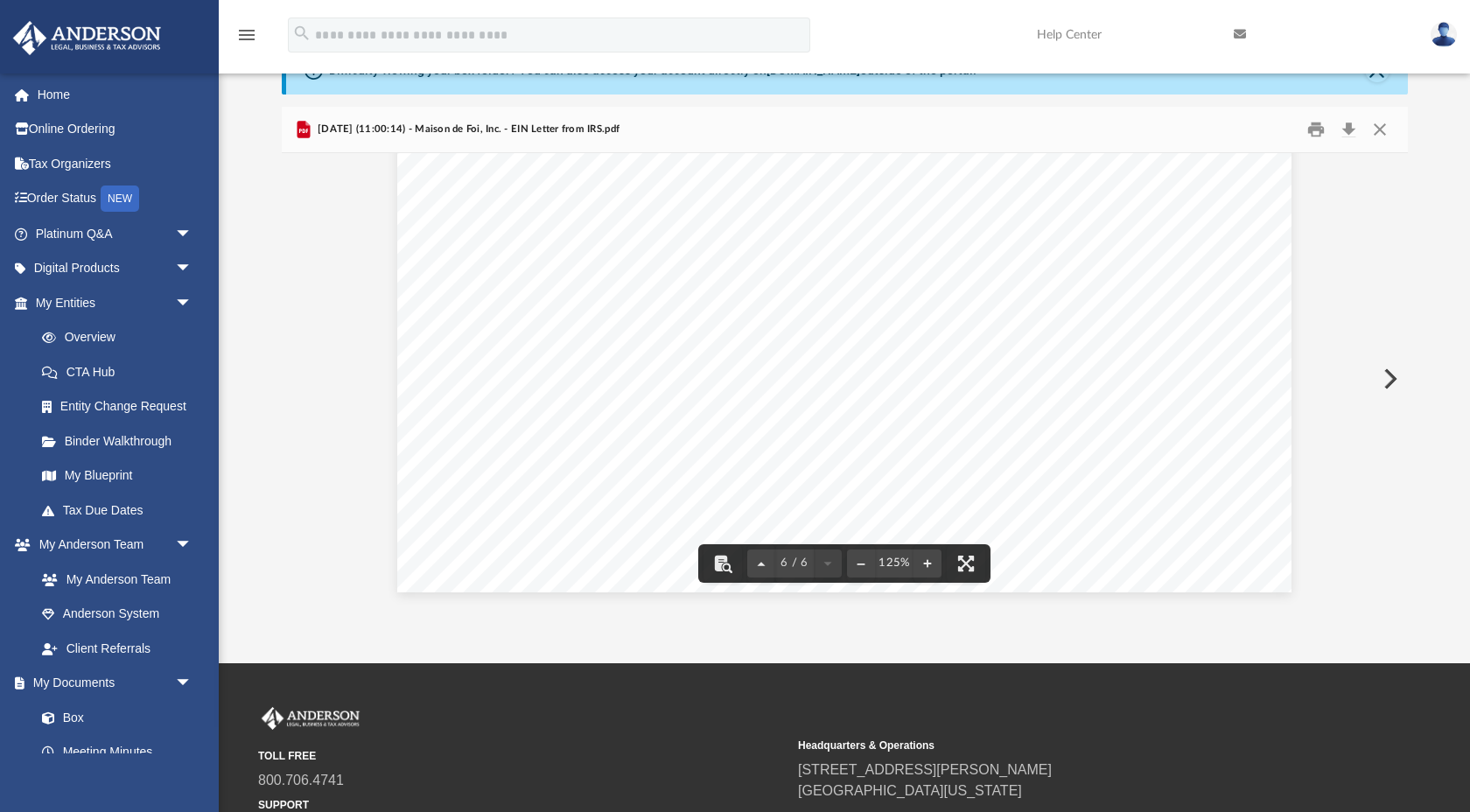
scroll to position [70, 0]
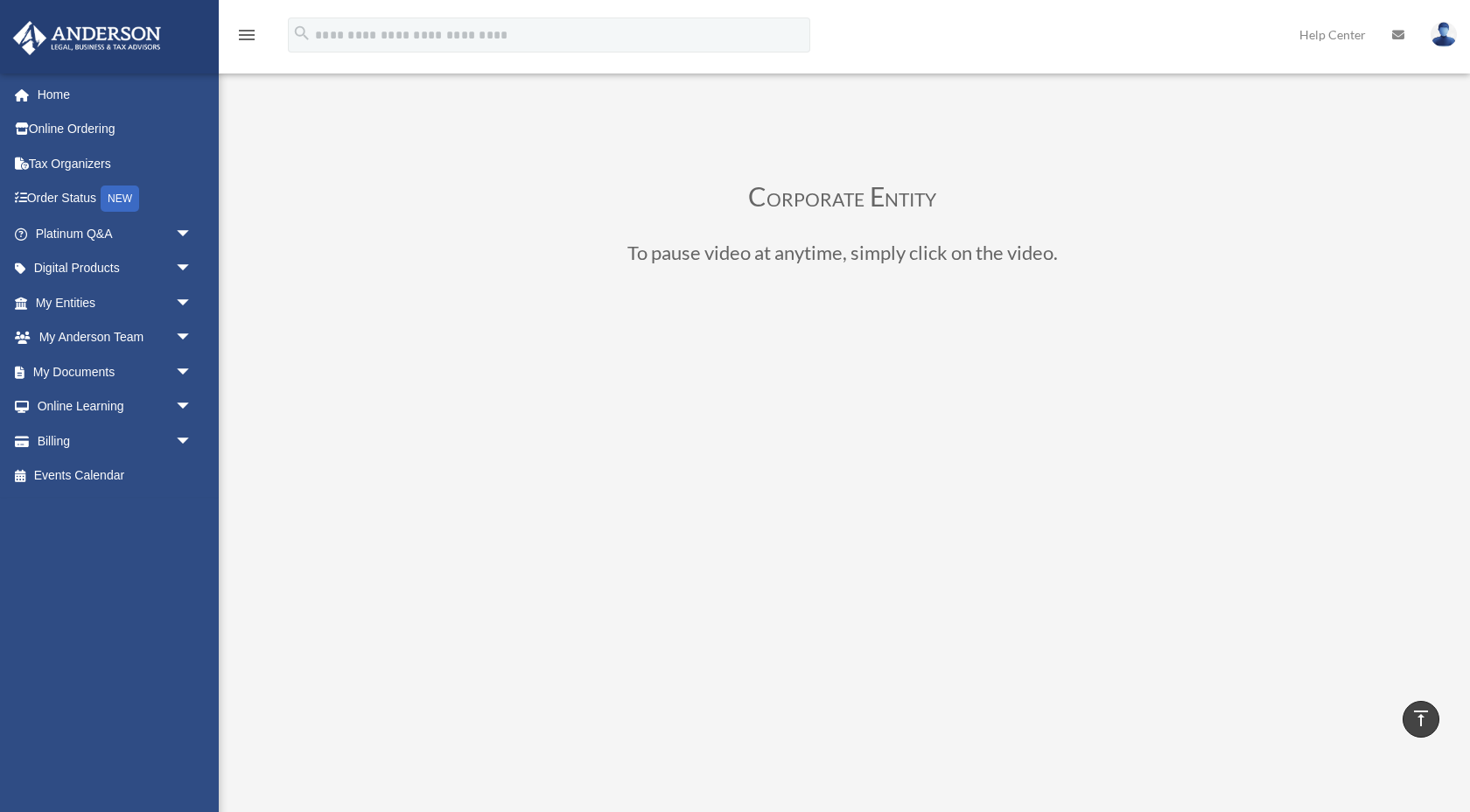
scroll to position [674, 0]
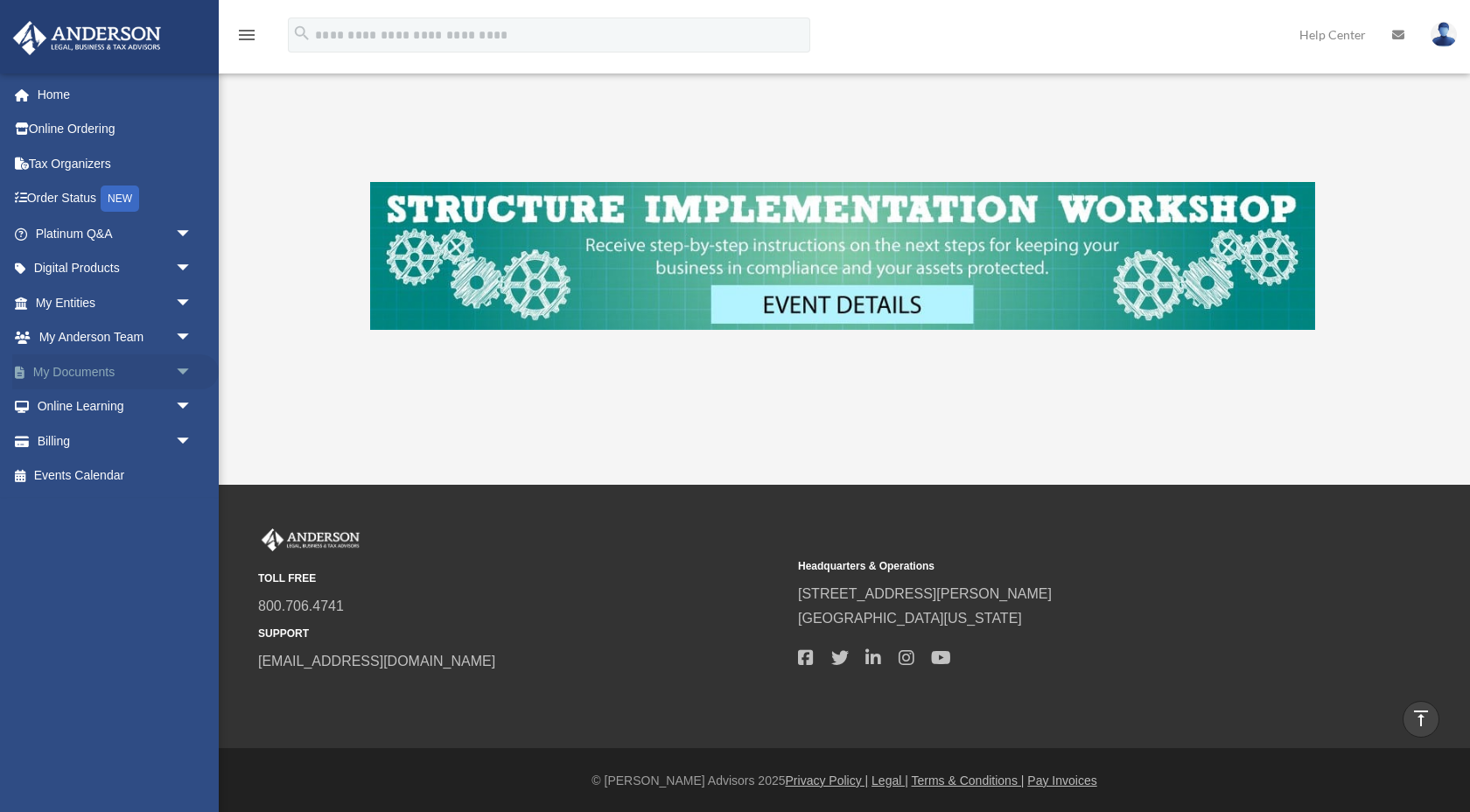
click at [178, 372] on span "arrow_drop_down" at bounding box center [192, 372] width 35 height 36
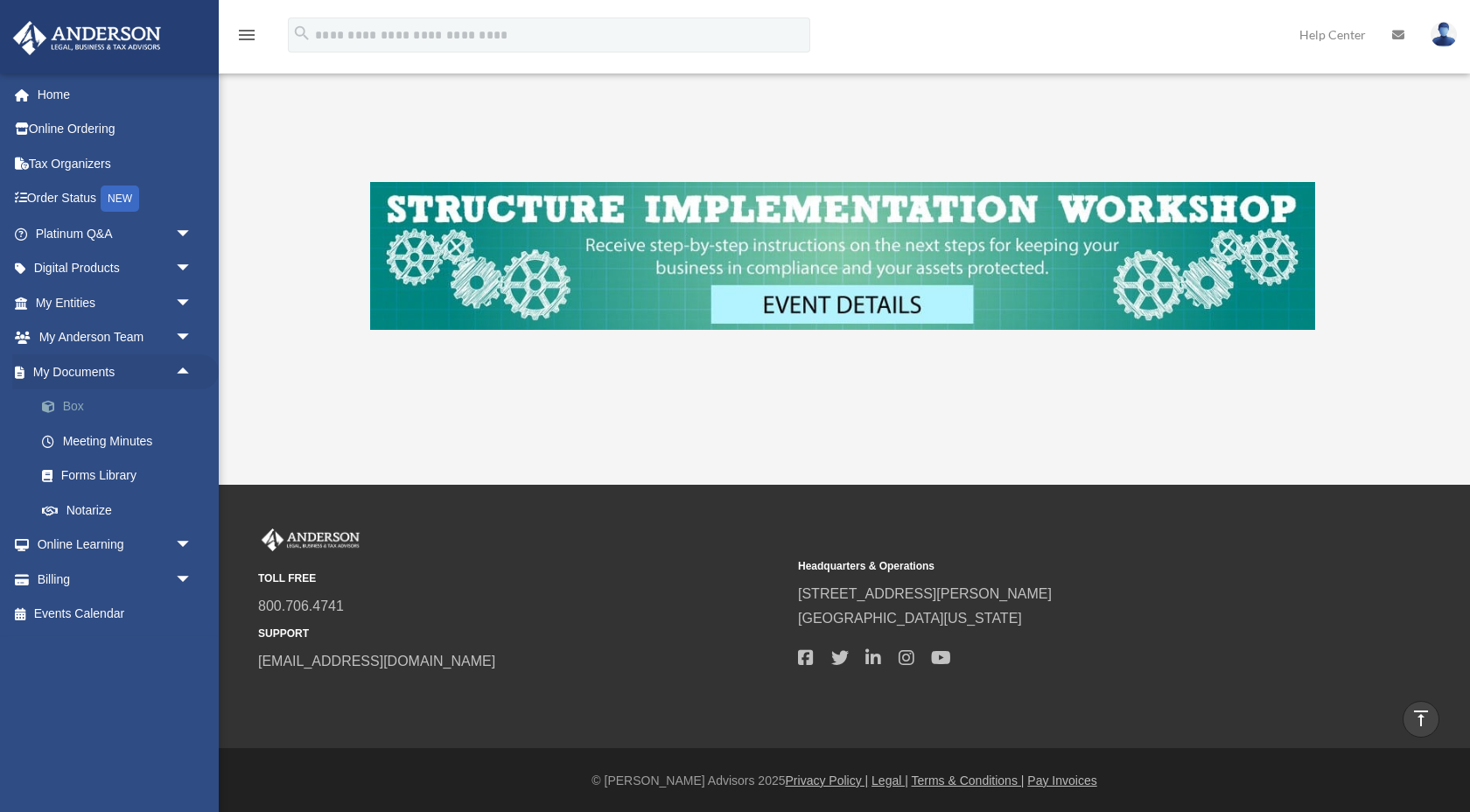
click at [145, 407] on link "Box" at bounding box center [121, 407] width 194 height 35
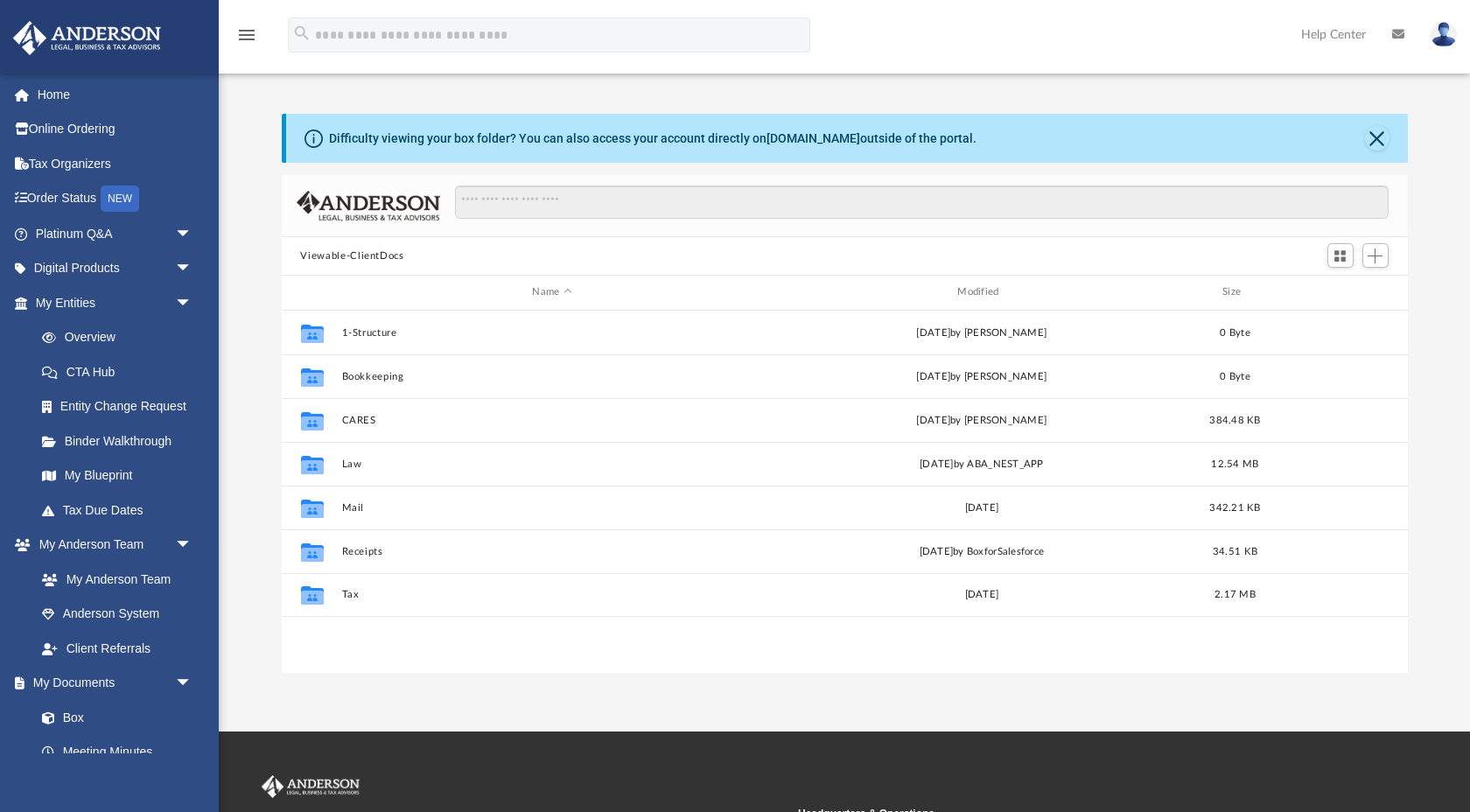
scroll to position [397, 1126]
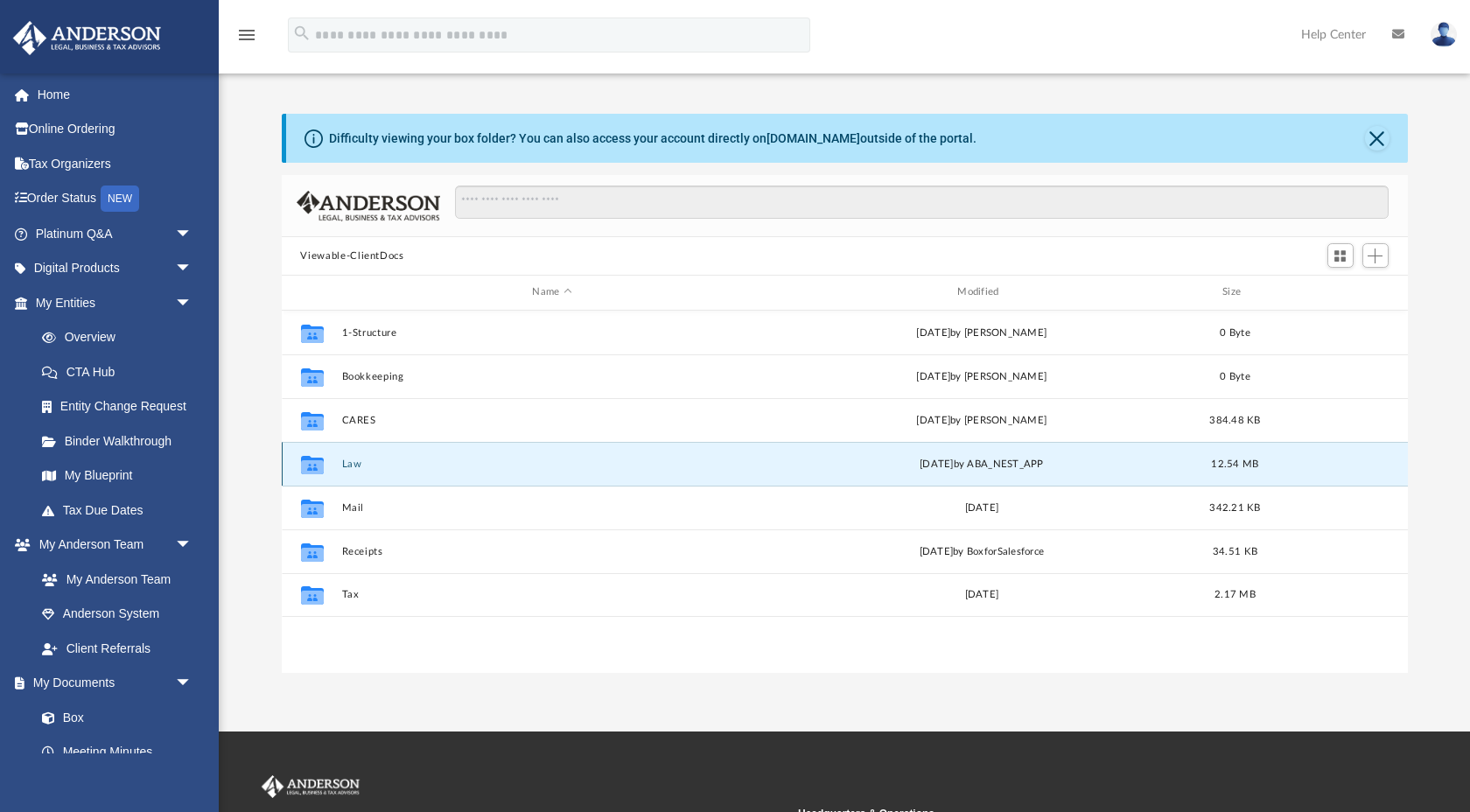
click at [356, 463] on button "Law" at bounding box center [552, 464] width 422 height 11
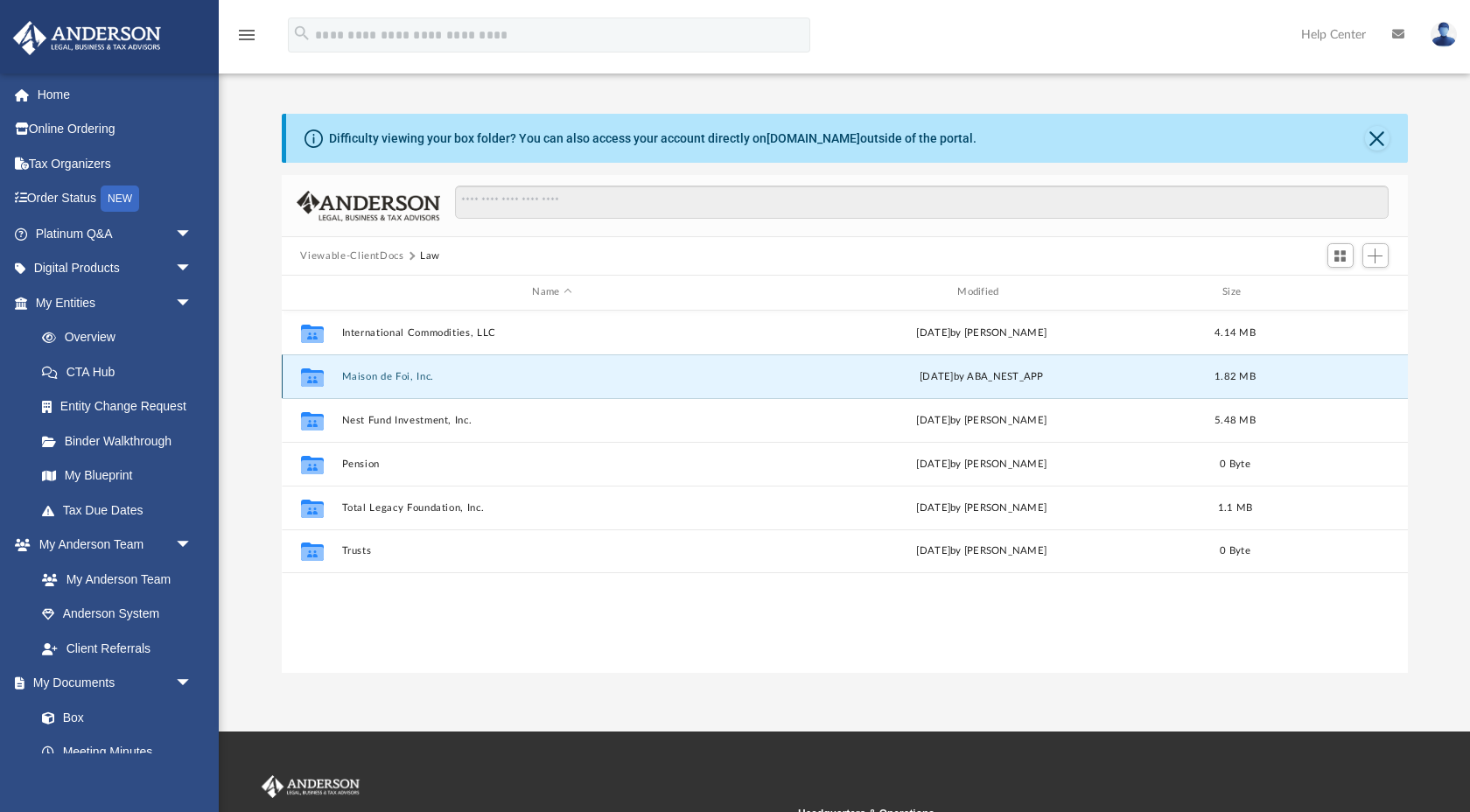
drag, startPoint x: 401, startPoint y: 374, endPoint x: 484, endPoint y: 387, distance: 84.0
click at [483, 387] on div "Collaborated Folder Maison de Foi, Inc. Mon Aug 11 2025 by ABA_NEST_APP 1.82 MB" at bounding box center [845, 375] width 1126 height 44
click at [426, 377] on button "Maison de Foi, Inc." at bounding box center [552, 376] width 422 height 11
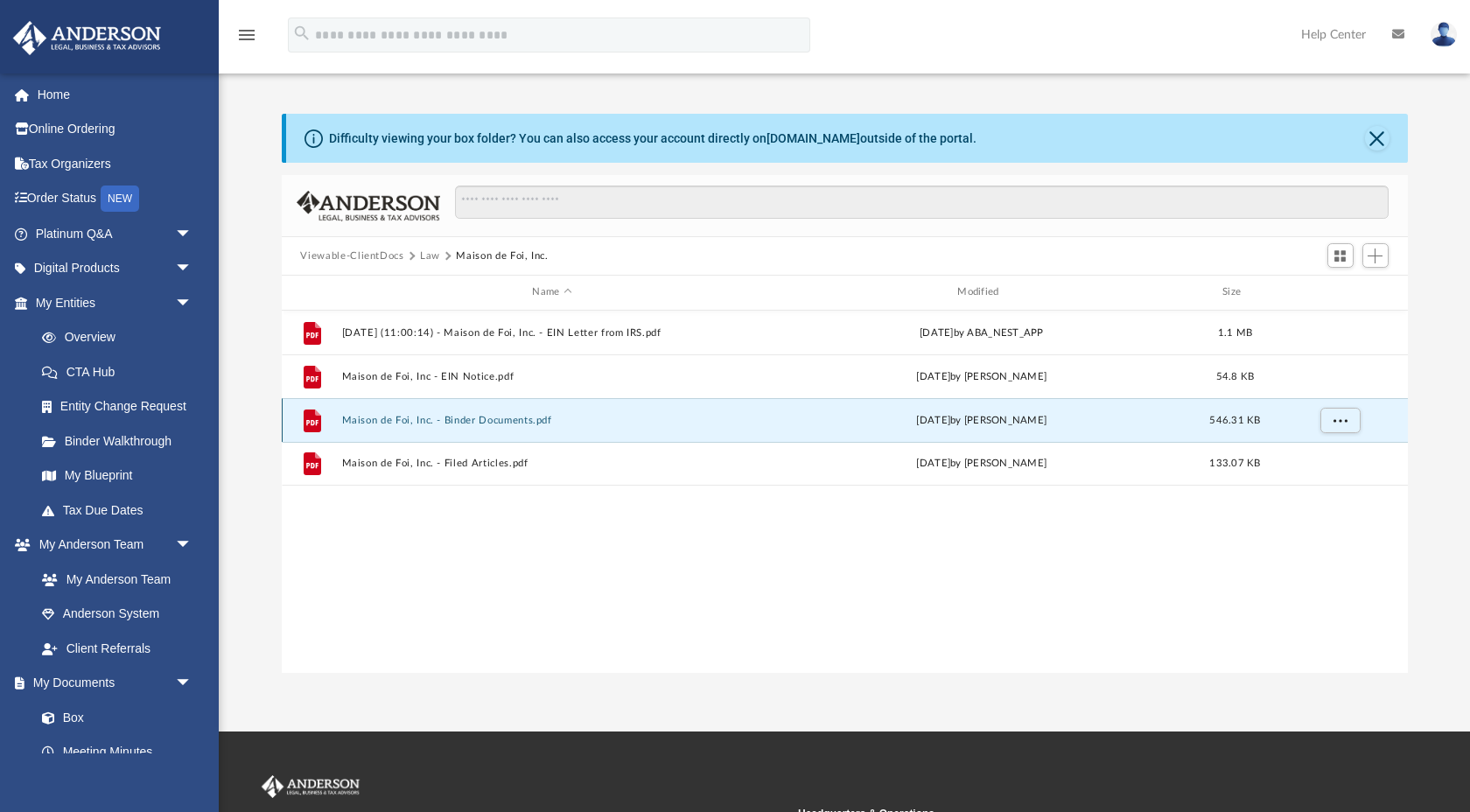
click at [437, 417] on button "Maison de Foi, Inc. - Binder Documents.pdf" at bounding box center [552, 420] width 422 height 11
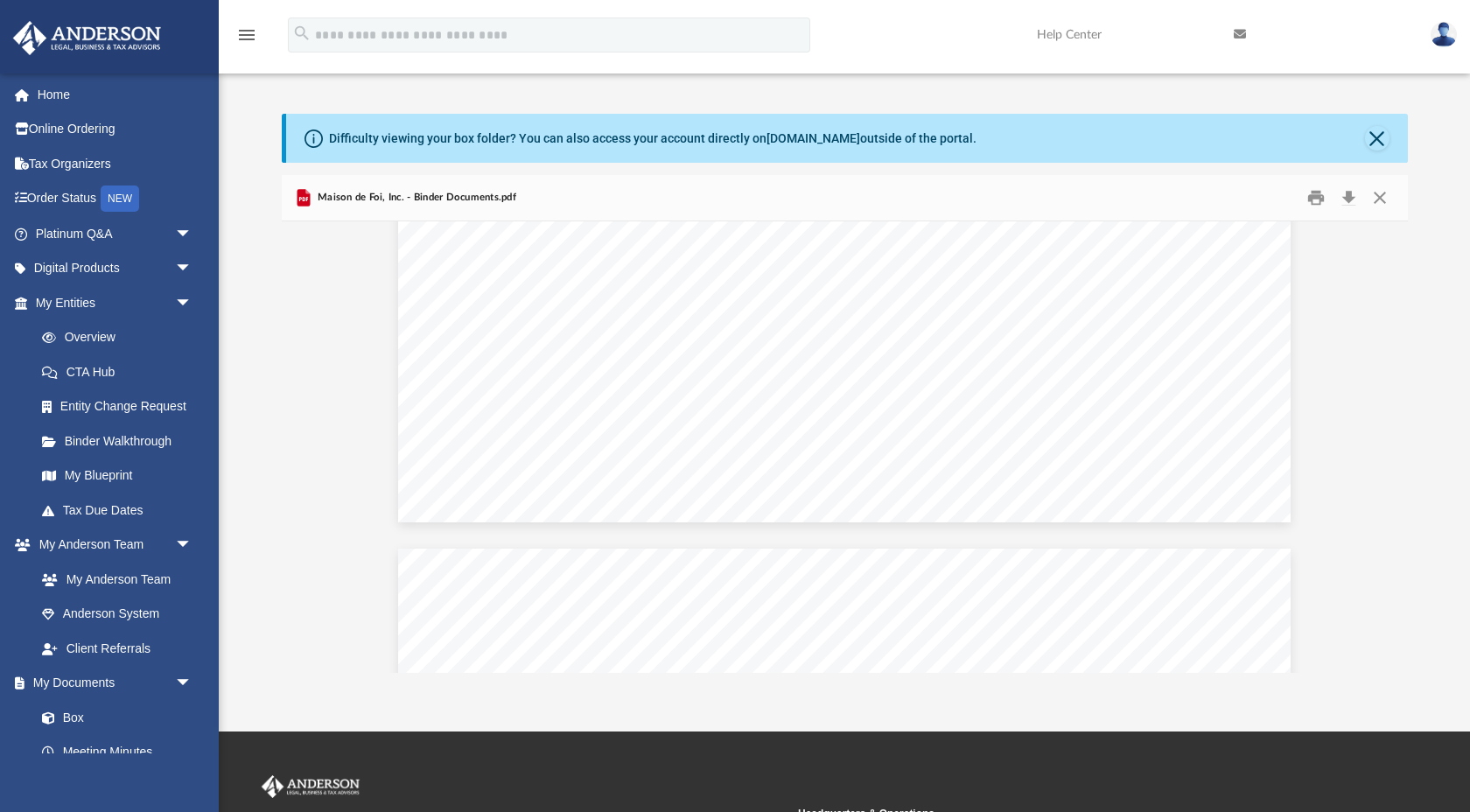
scroll to position [96520, 0]
click at [1437, 33] on img at bounding box center [1444, 34] width 26 height 25
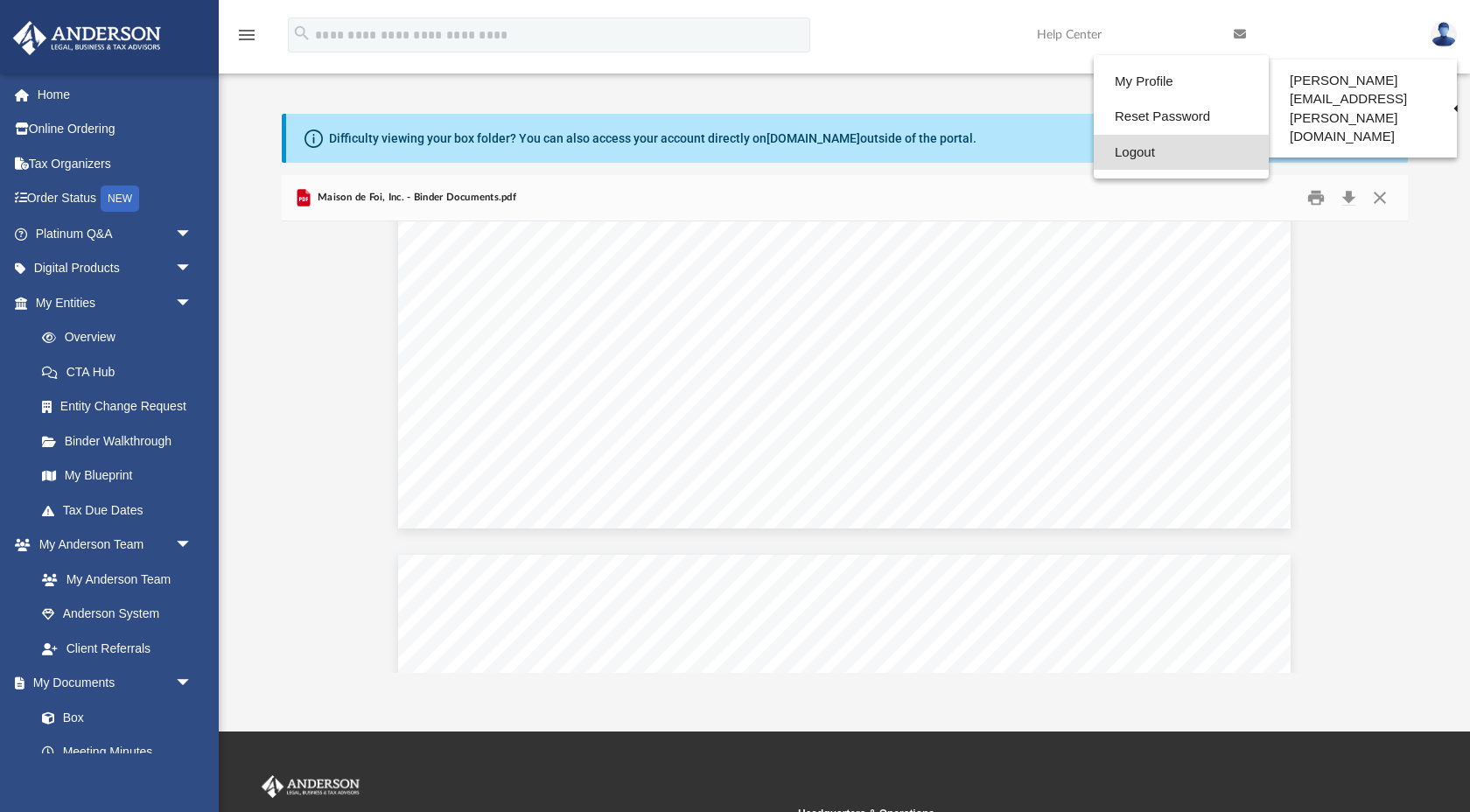
click at [1168, 152] on link "Logout" at bounding box center [1181, 152] width 175 height 36
